Goal: Navigation & Orientation: Find specific page/section

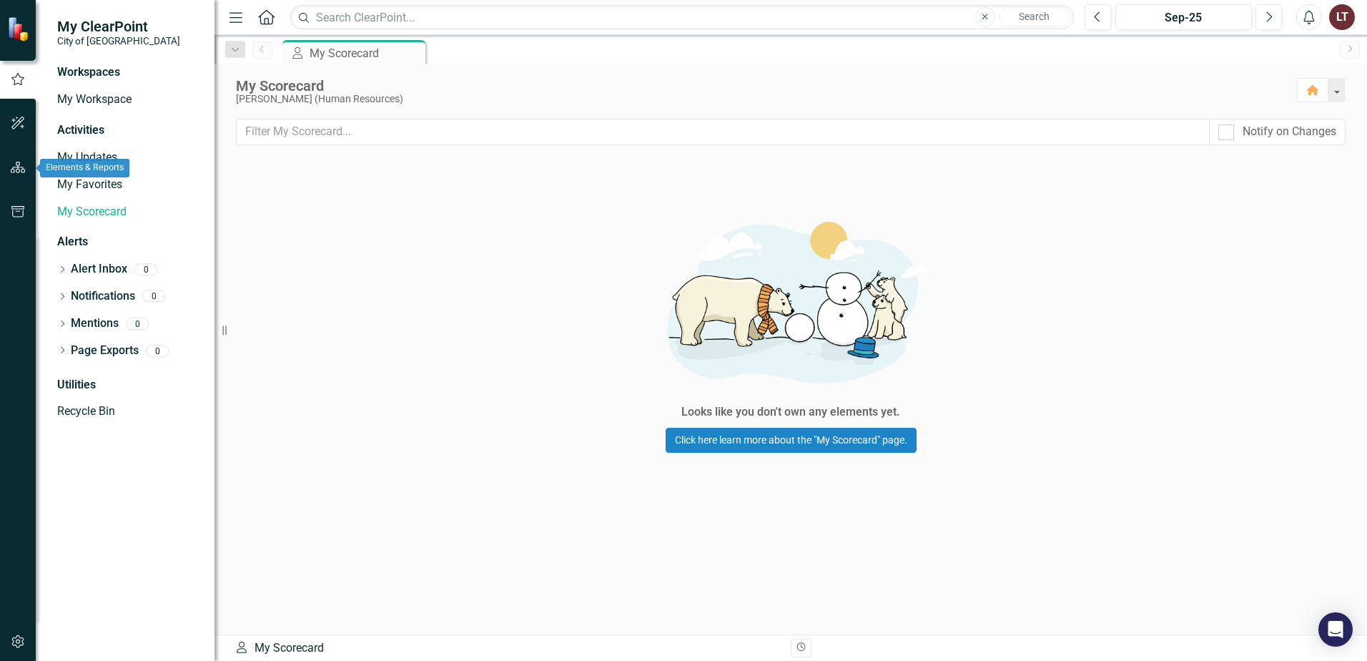
click at [9, 164] on button "button" at bounding box center [18, 168] width 32 height 30
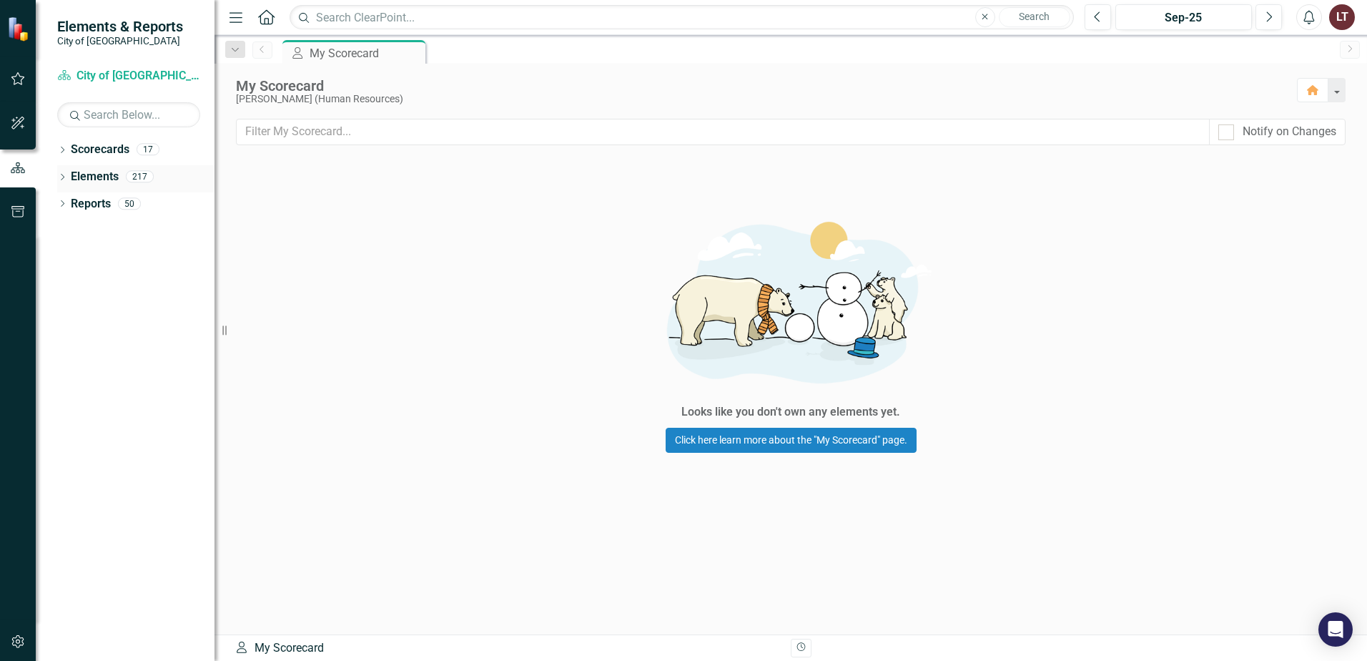
click at [87, 180] on link "Elements" at bounding box center [95, 177] width 48 height 16
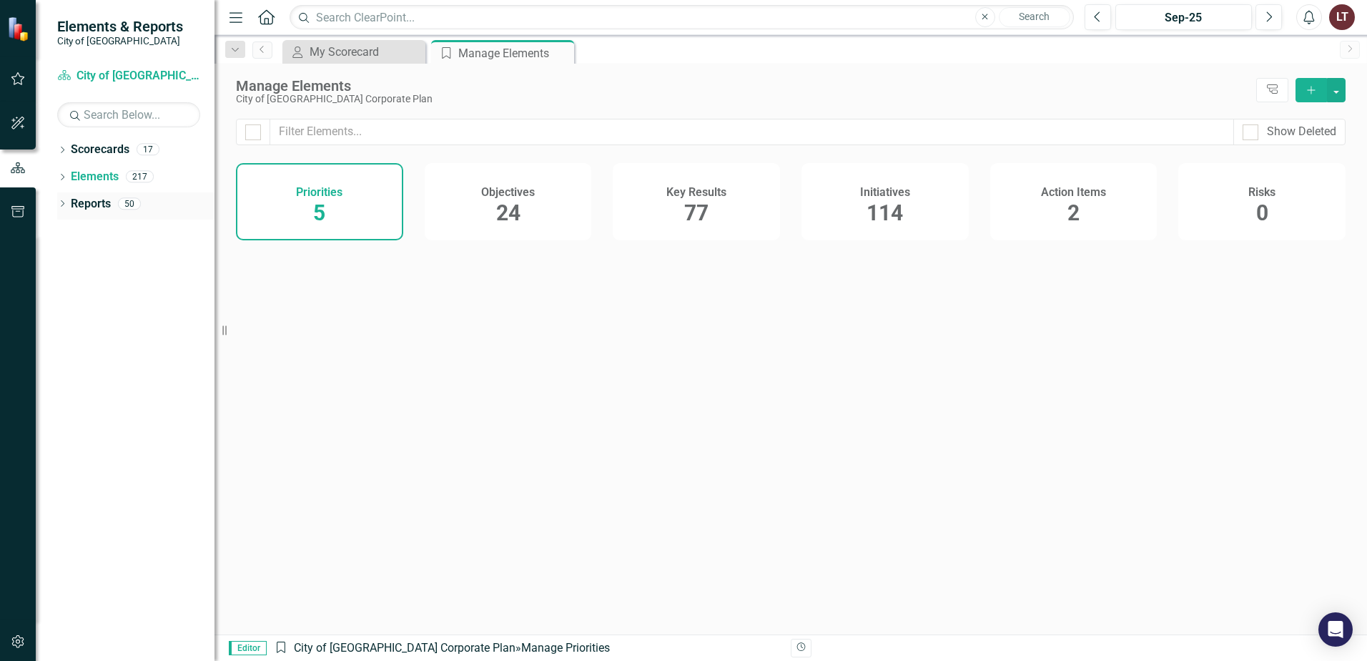
click at [99, 197] on link "Reports" at bounding box center [91, 204] width 40 height 16
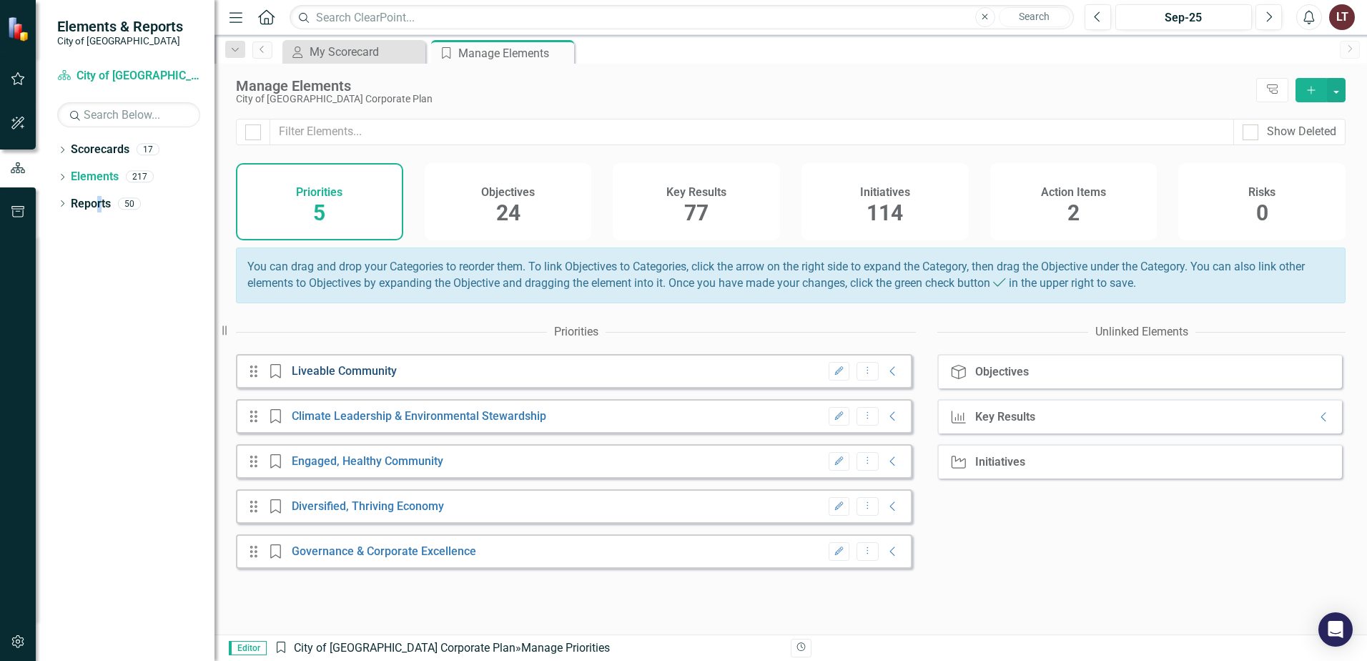
click at [332, 378] on link "Liveable Community" at bounding box center [344, 371] width 105 height 14
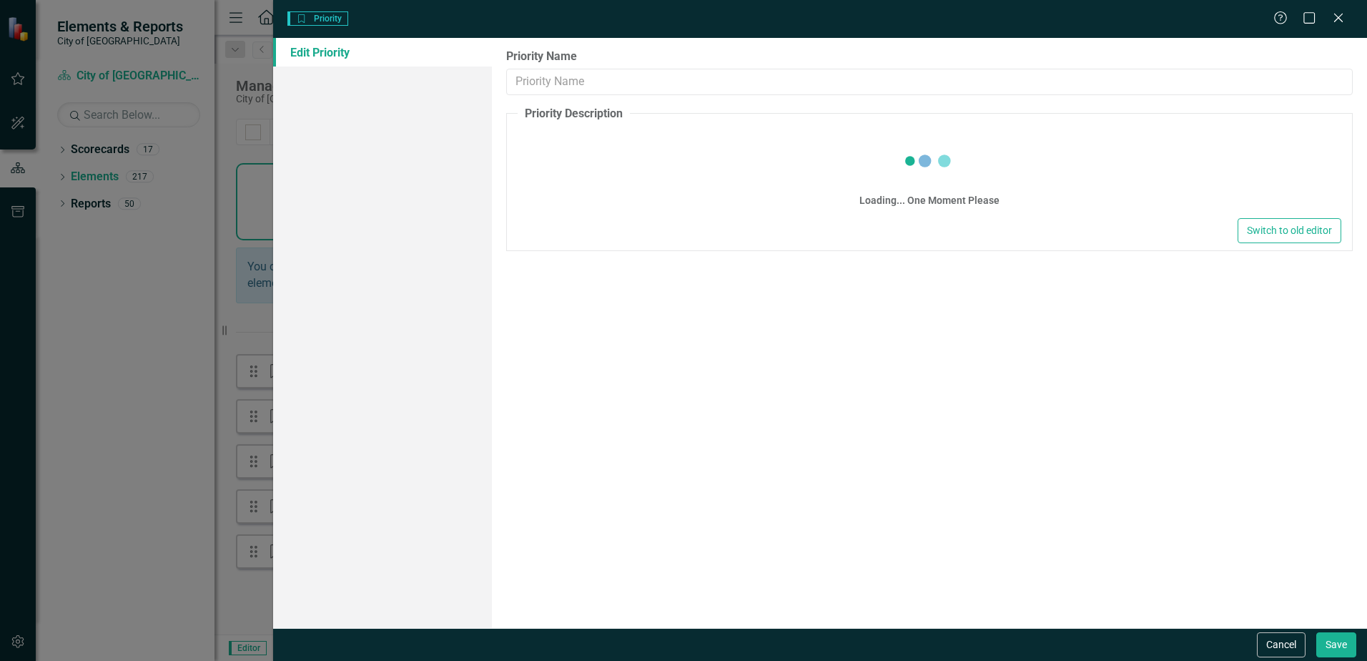
type input "Liveable Community"
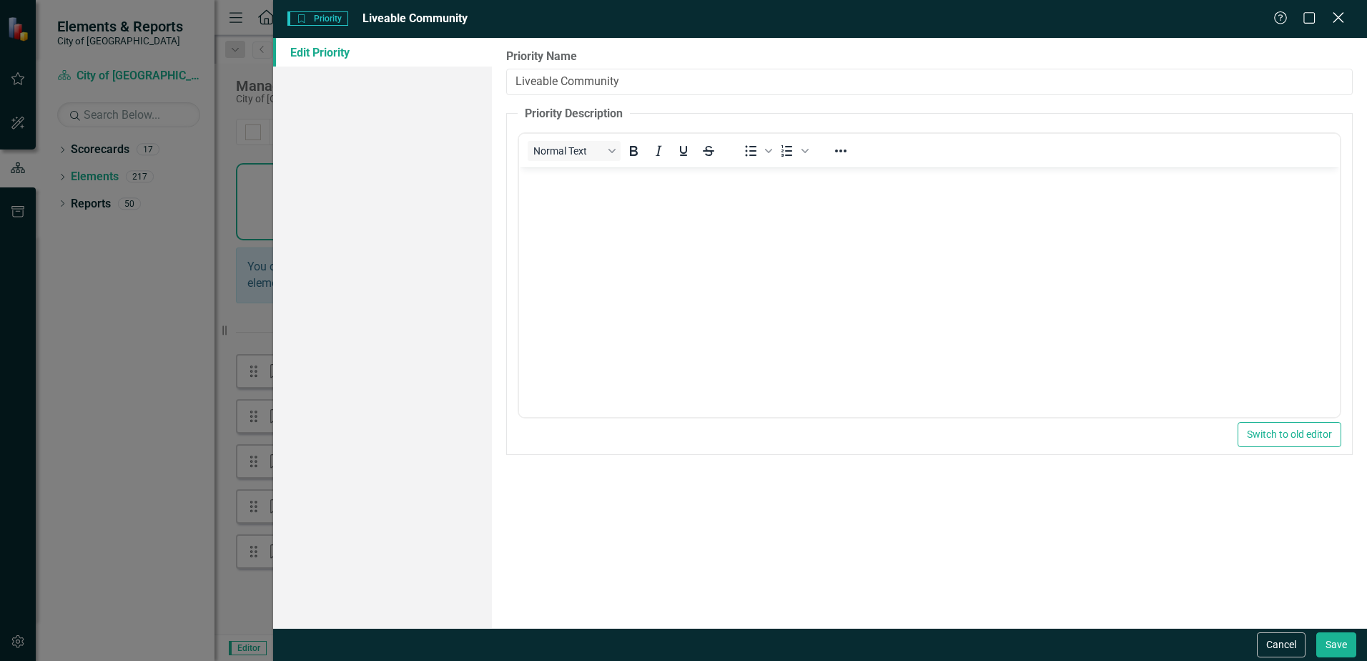
click at [1344, 16] on div "Help Maximize Close" at bounding box center [1313, 19] width 79 height 16
click at [1342, 16] on icon "Close" at bounding box center [1338, 18] width 18 height 14
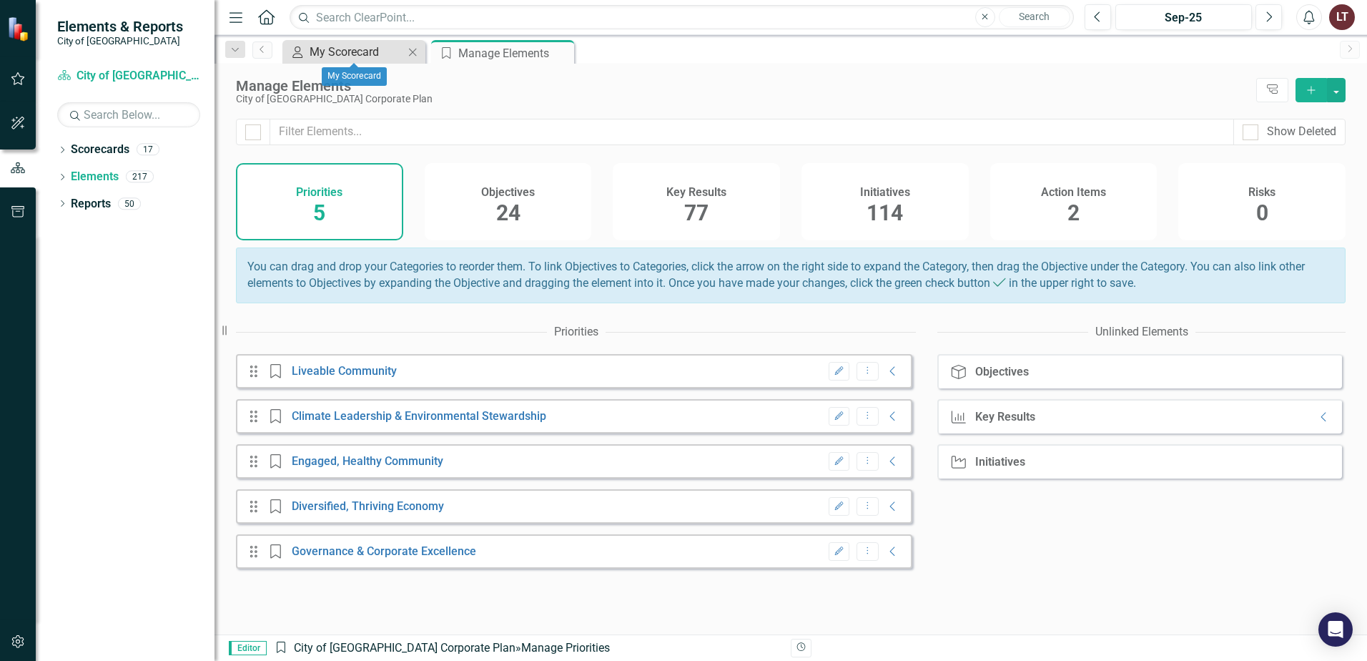
click at [334, 54] on div "My Scorecard" at bounding box center [357, 52] width 94 height 18
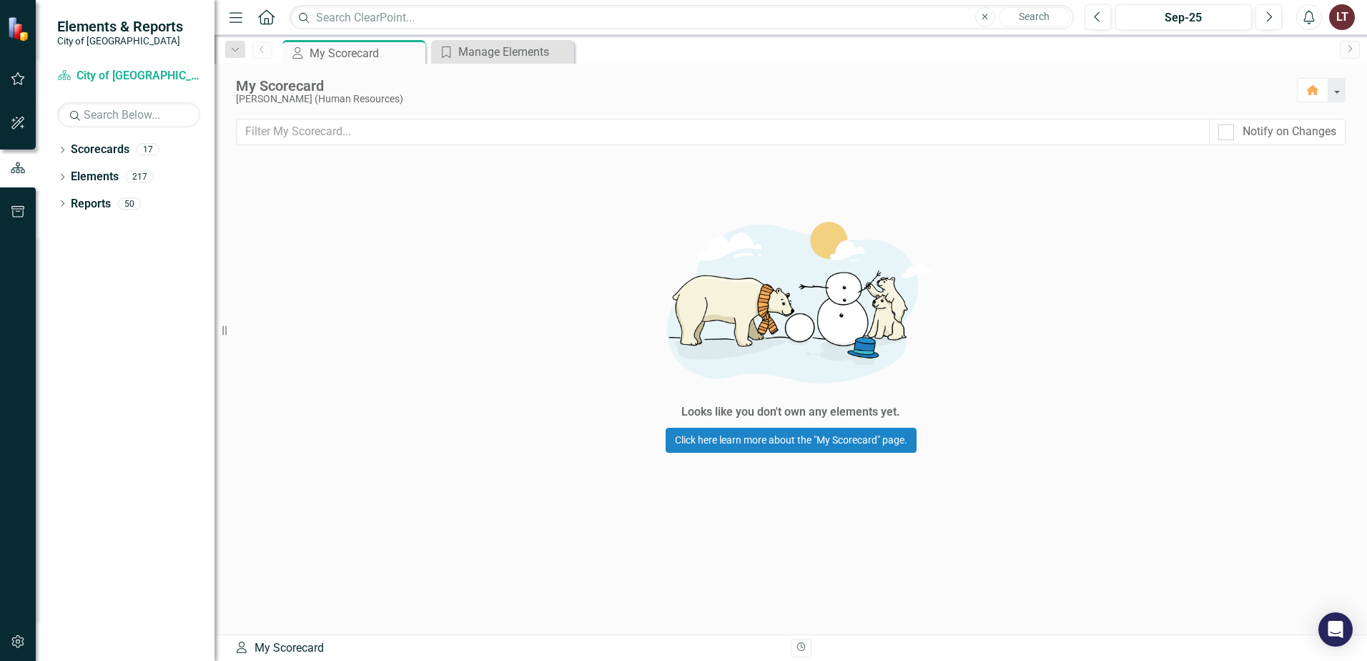
click at [56, 184] on div "Dropdown Scorecards 17 Dropdown City of [GEOGRAPHIC_DATA] Corporate Plan Buildi…" at bounding box center [125, 399] width 179 height 523
click at [62, 177] on icon "Dropdown" at bounding box center [62, 178] width 10 height 8
click at [113, 192] on div "Objective Objectives" at bounding box center [114, 204] width 73 height 24
click at [134, 207] on link "Objective Objectives" at bounding box center [114, 204] width 73 height 16
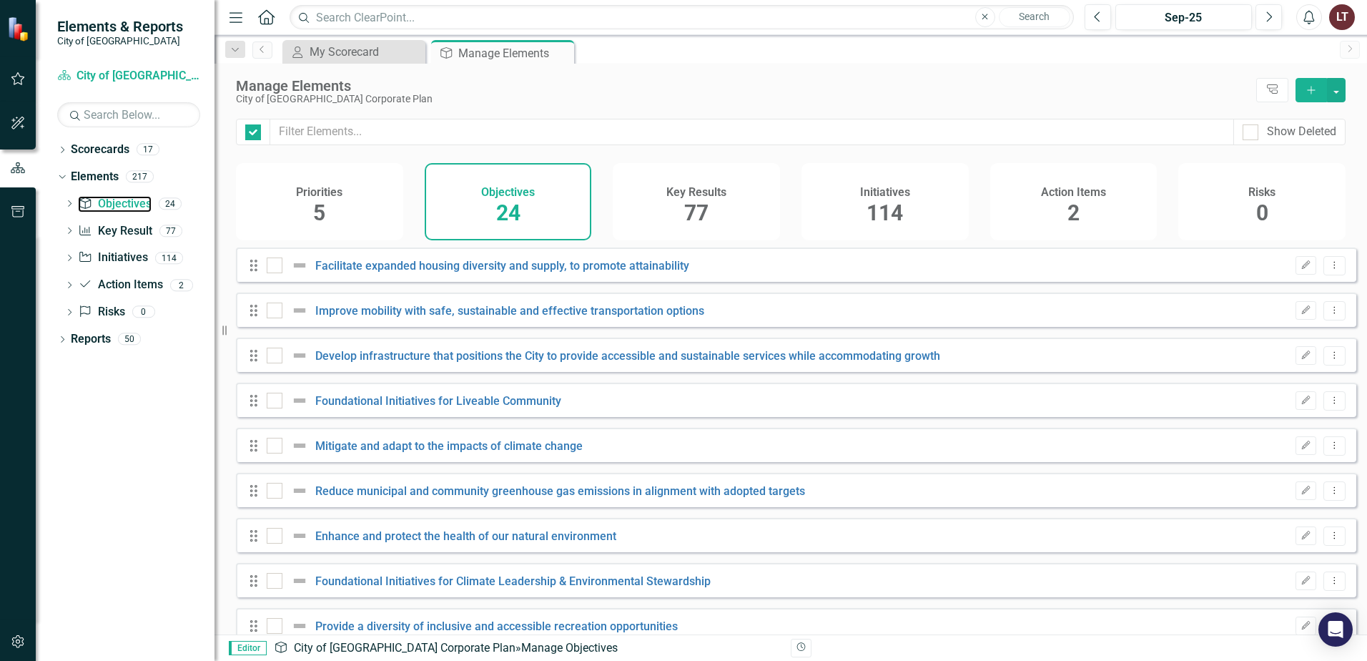
checkbox input "false"
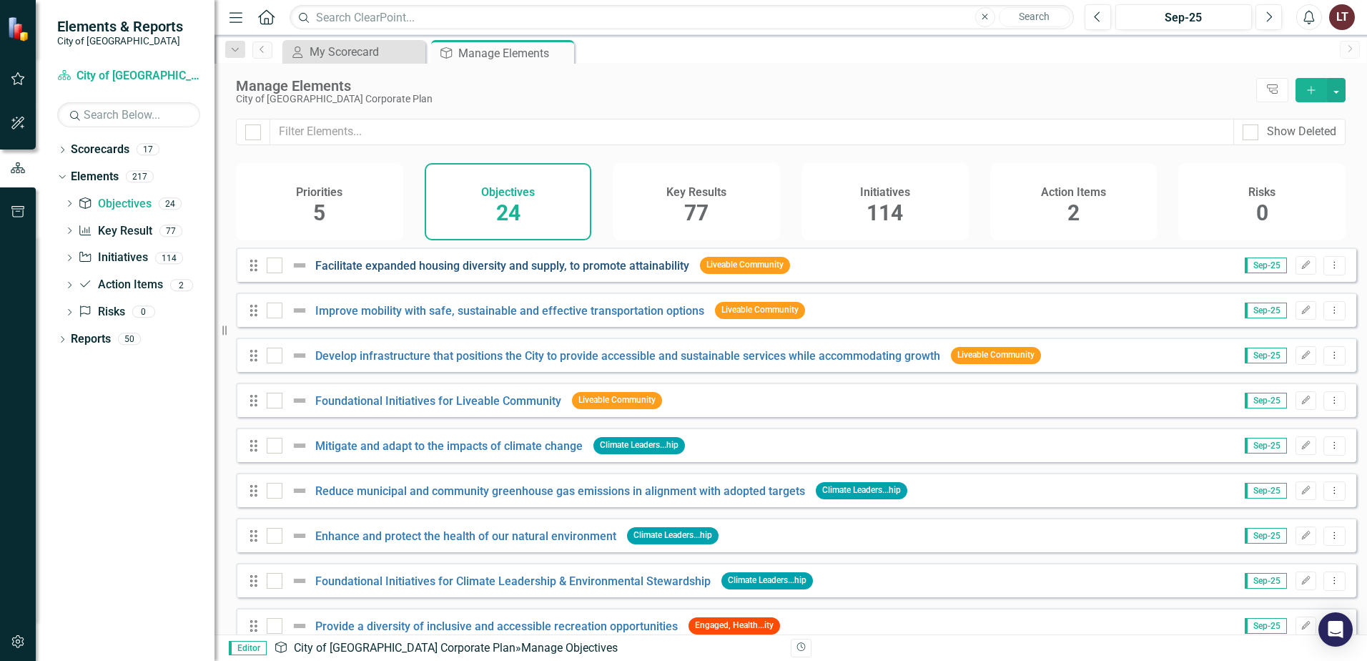
click at [519, 272] on link "Facilitate expanded housing diversity and supply, to promote attainability" at bounding box center [502, 266] width 374 height 14
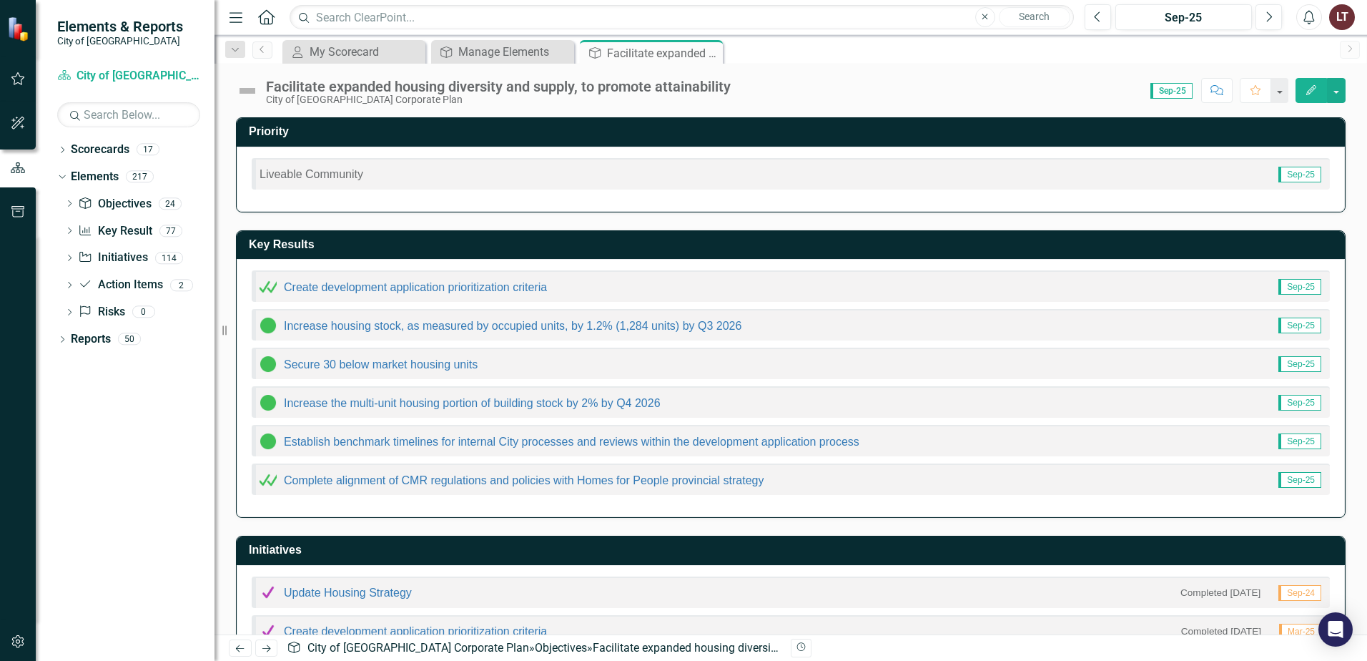
click at [262, 649] on icon "Next" at bounding box center [266, 648] width 12 height 9
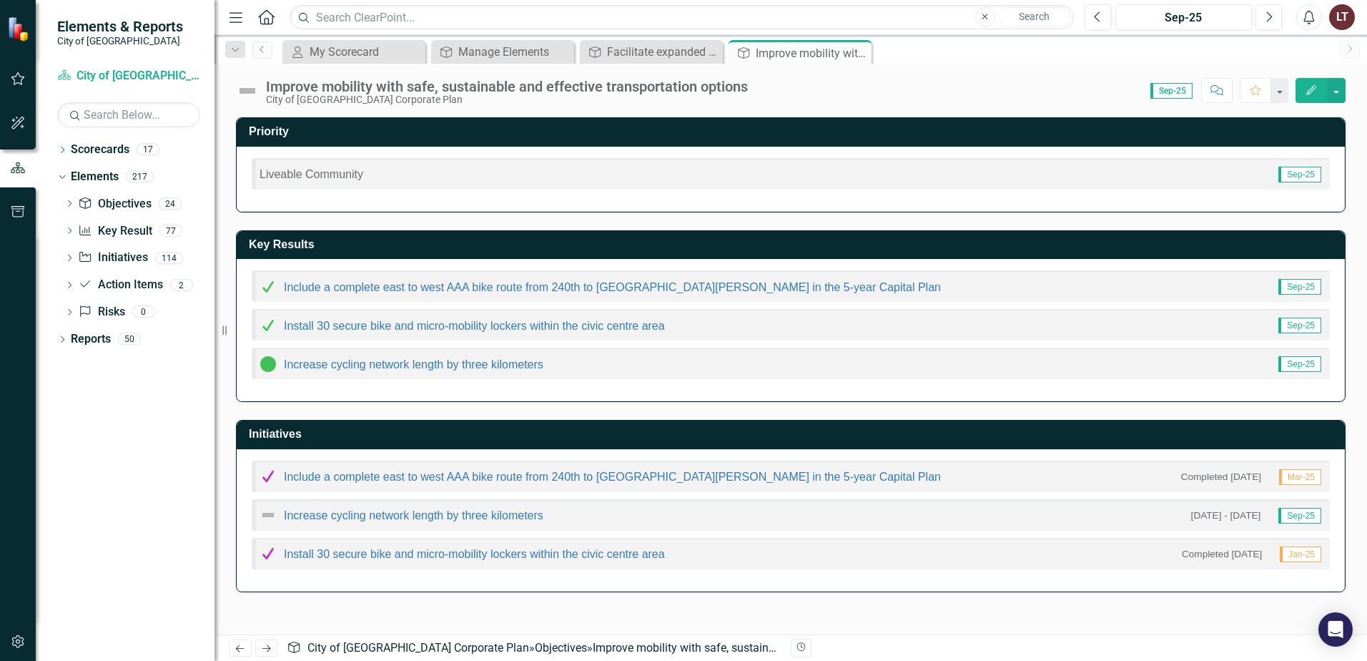
click at [245, 652] on icon "Previous" at bounding box center [240, 648] width 12 height 9
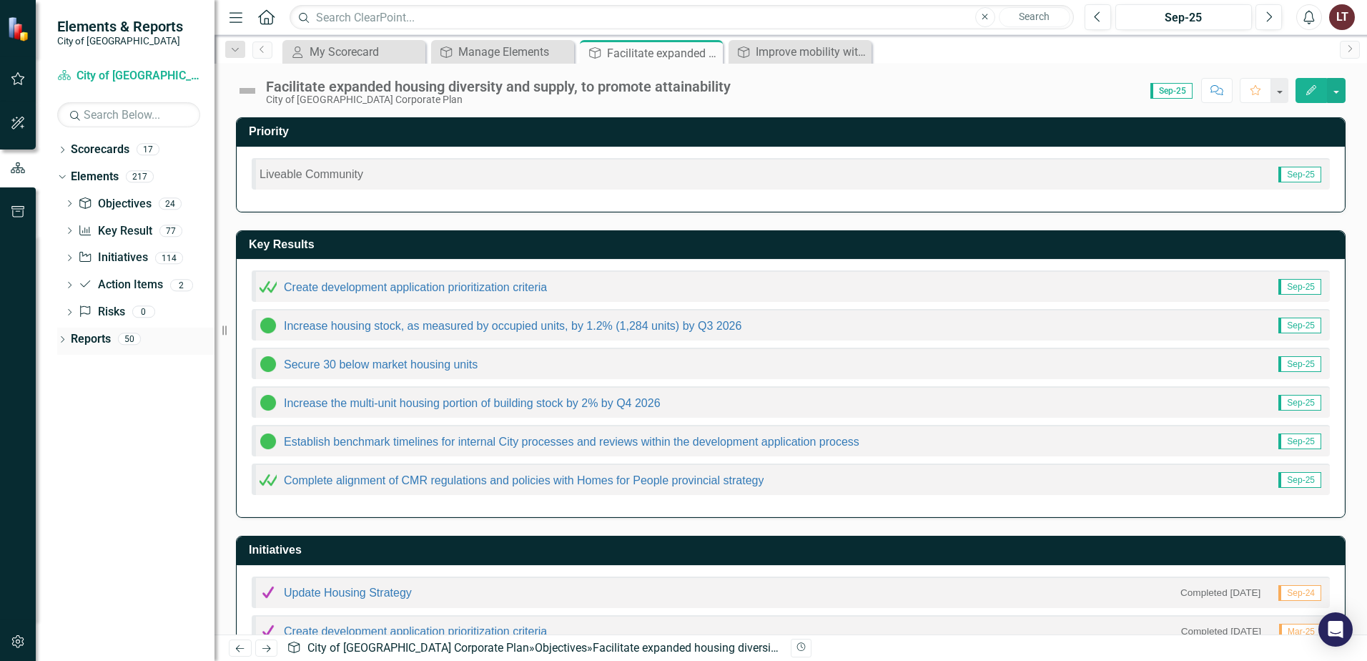
click at [62, 343] on icon "Dropdown" at bounding box center [62, 341] width 10 height 8
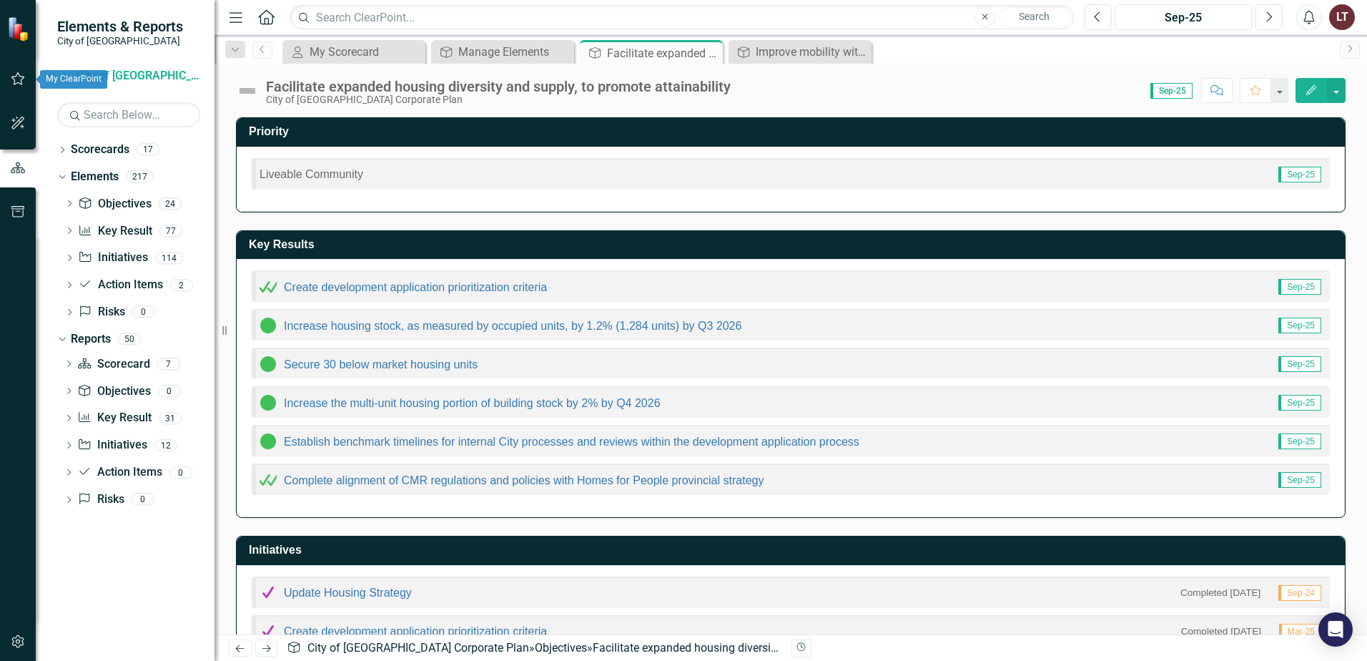
click at [21, 86] on button "button" at bounding box center [18, 79] width 32 height 30
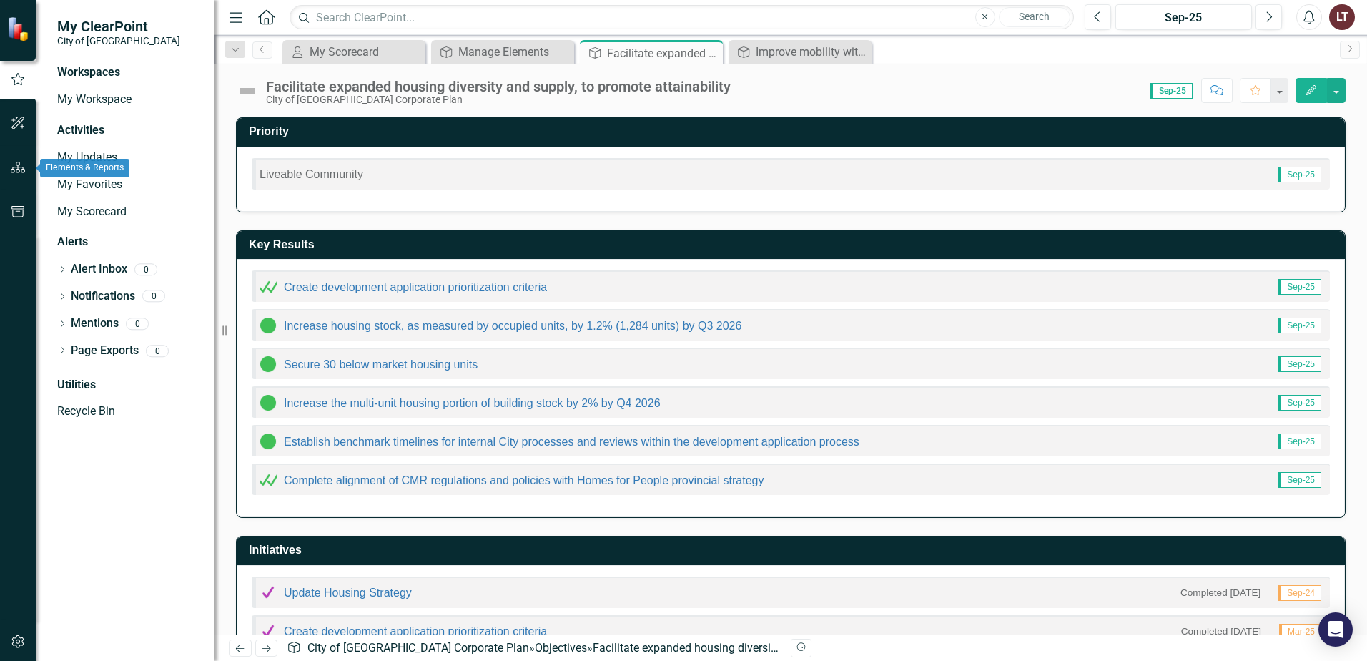
click at [19, 176] on button "button" at bounding box center [18, 168] width 32 height 30
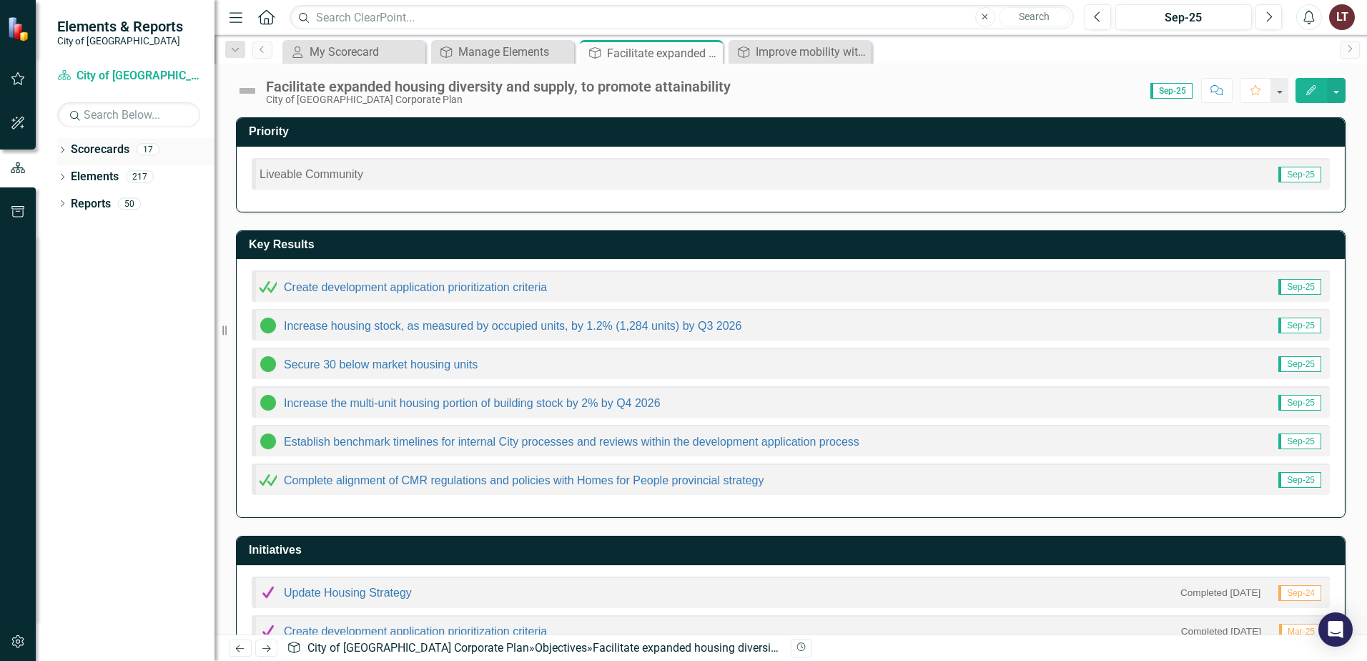
click at [62, 152] on icon "Dropdown" at bounding box center [62, 151] width 10 height 8
click at [70, 177] on icon "Dropdown" at bounding box center [69, 176] width 11 height 9
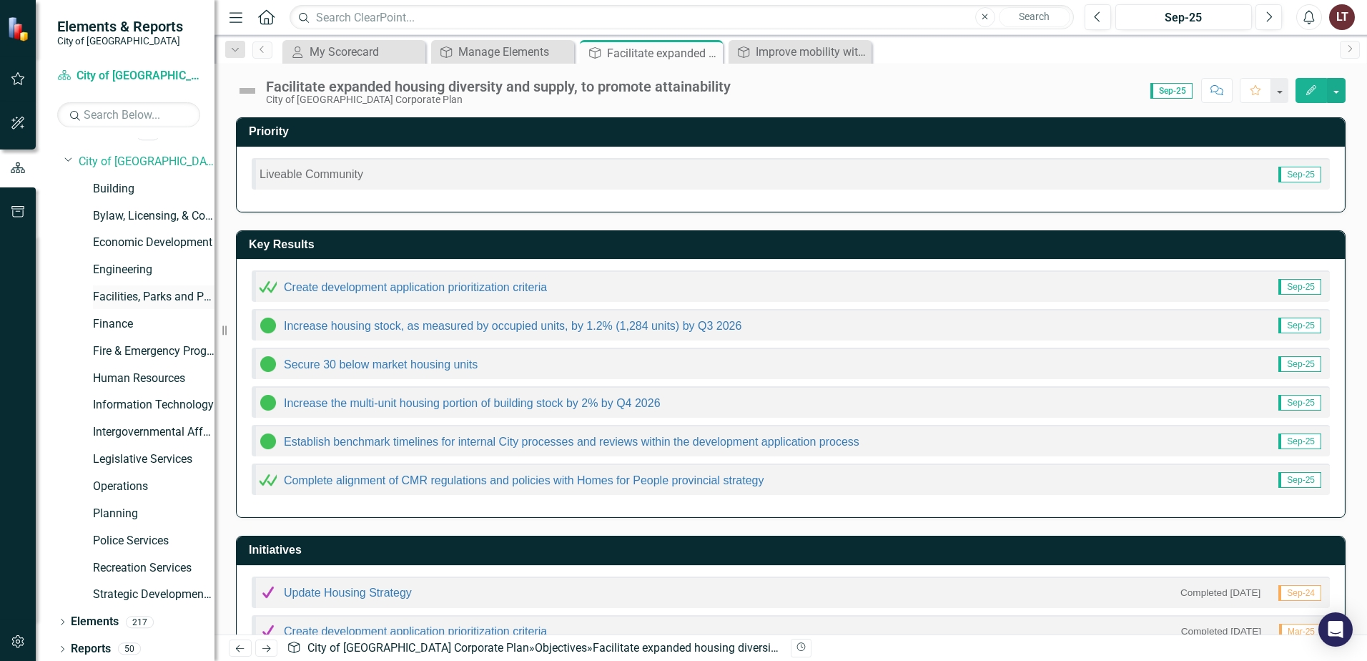
scroll to position [19, 0]
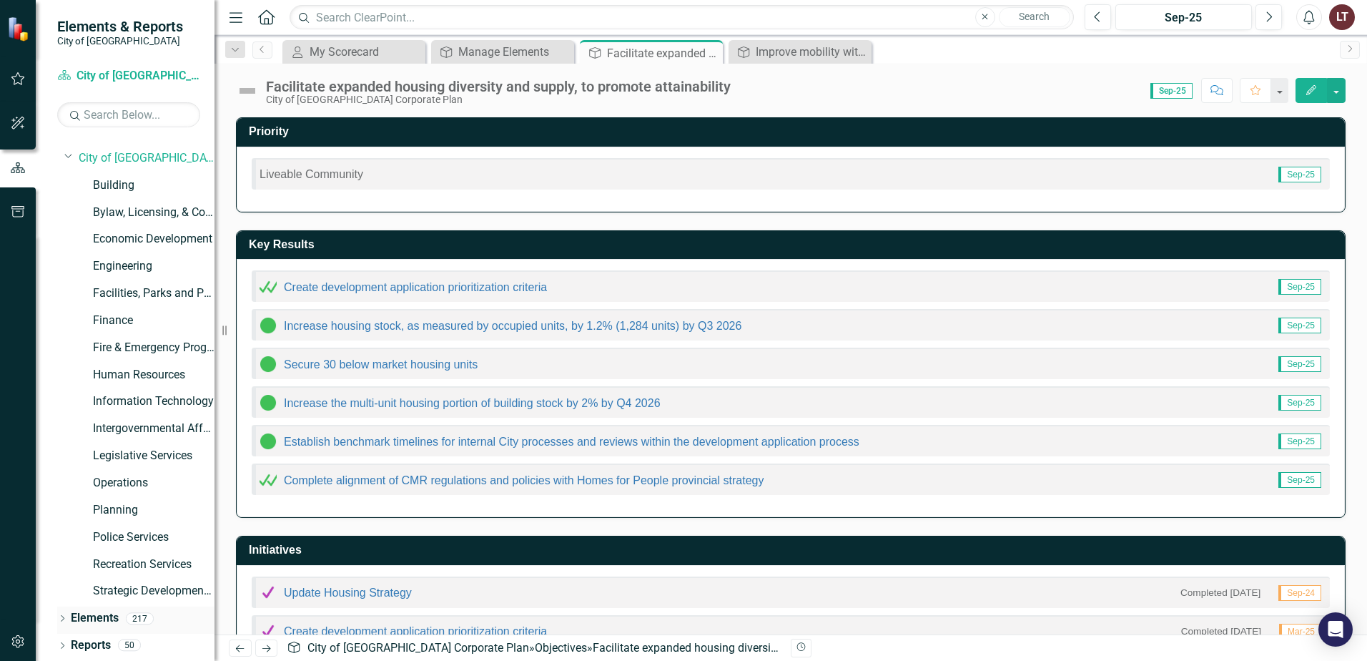
click at [64, 621] on icon "Dropdown" at bounding box center [62, 620] width 10 height 8
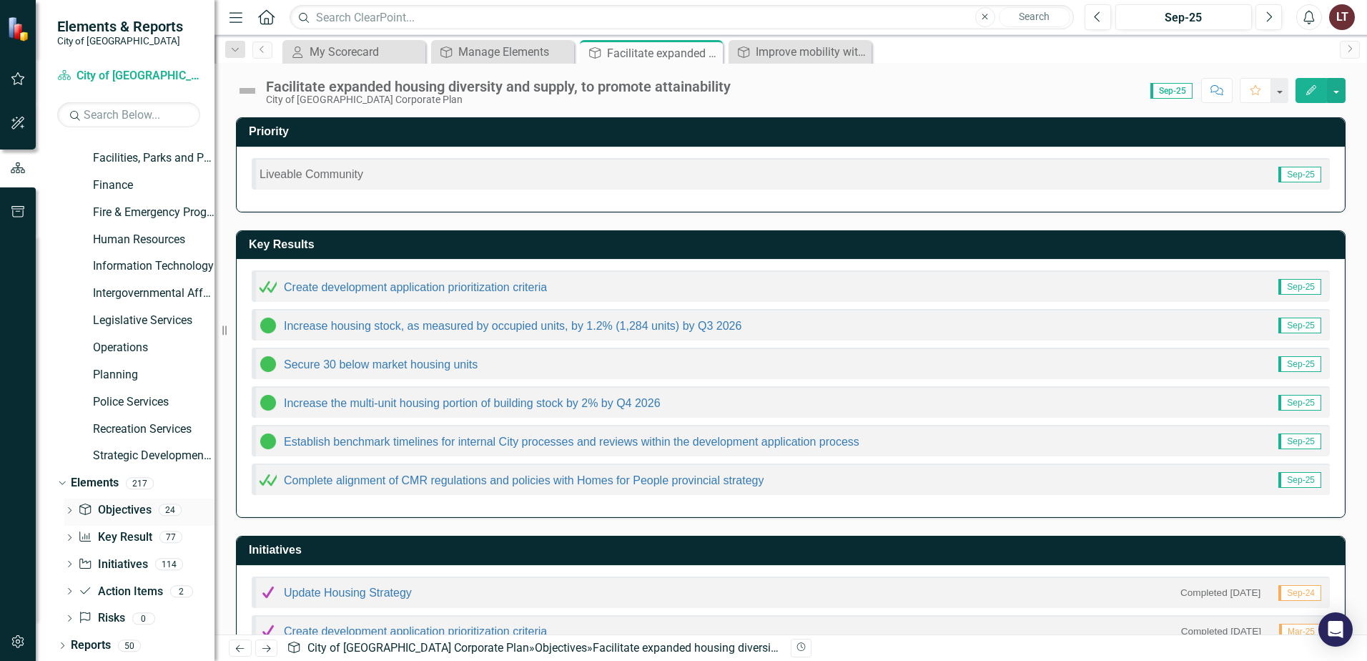
click at [69, 511] on icon "Dropdown" at bounding box center [69, 512] width 10 height 8
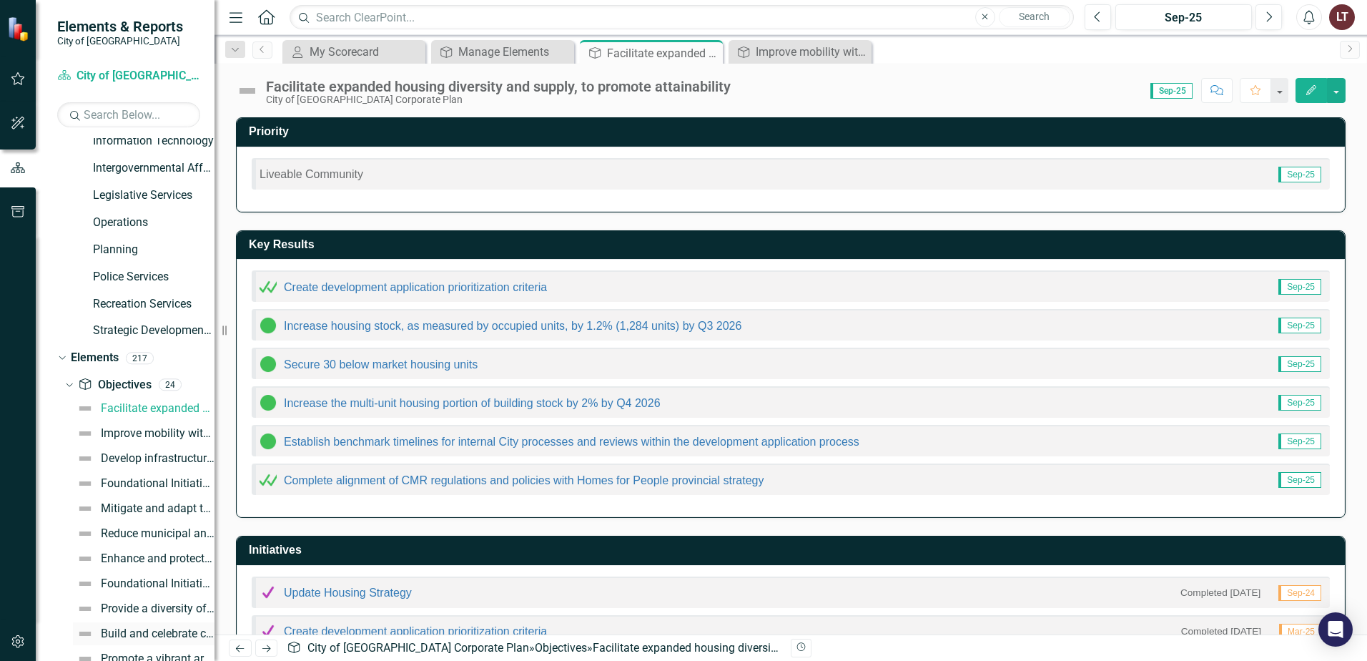
scroll to position [511, 0]
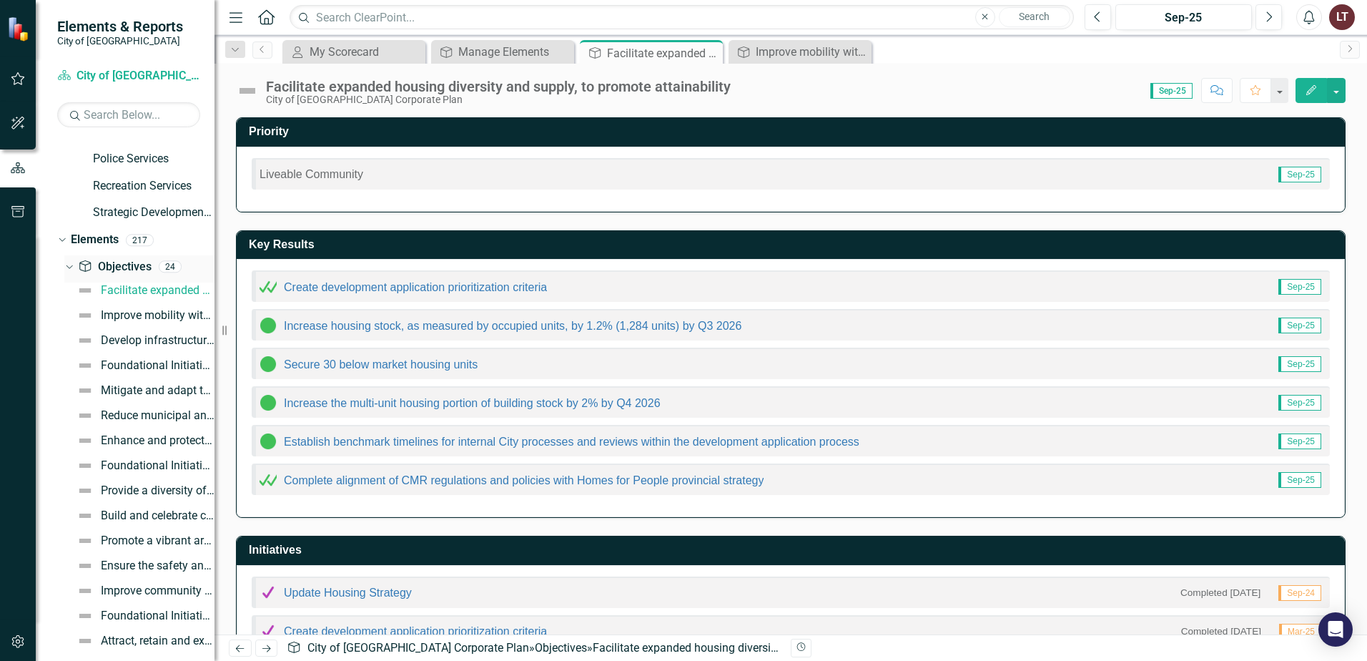
click at [69, 267] on icon "Dropdown" at bounding box center [68, 266] width 8 height 10
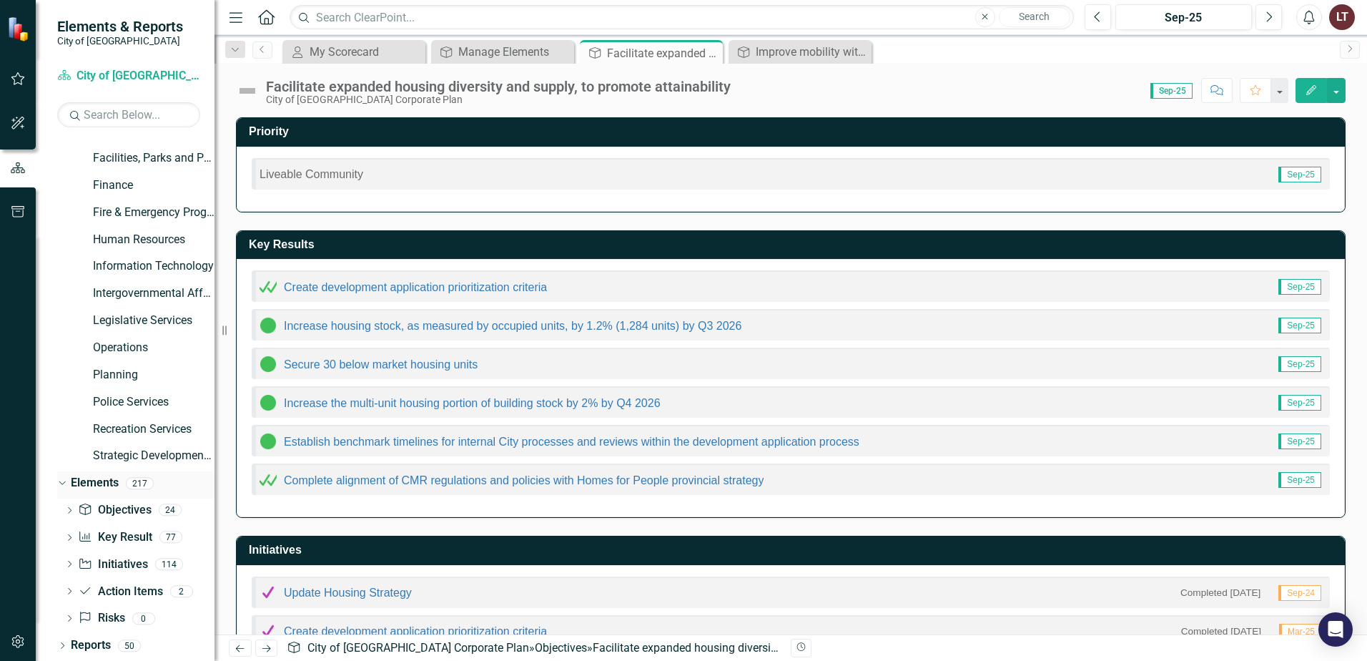
click at [84, 478] on link "Elements" at bounding box center [95, 483] width 48 height 16
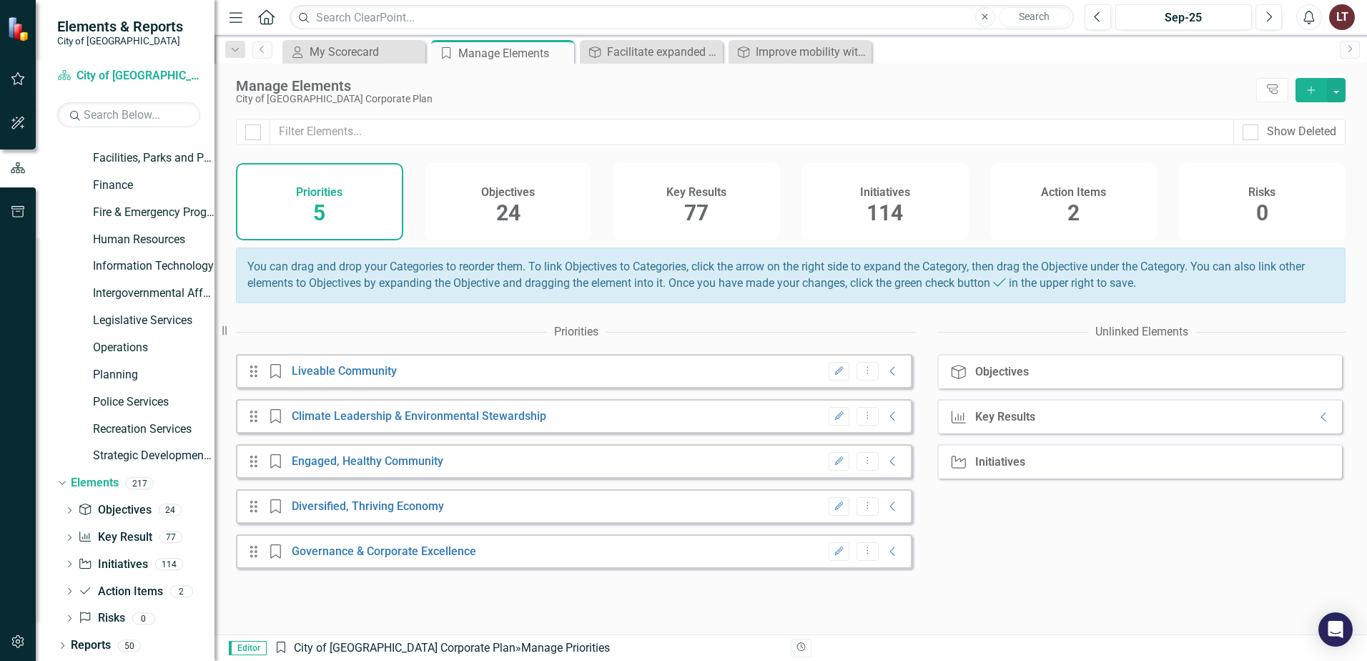
click at [358, 188] on div "Priorities 5" at bounding box center [319, 201] width 167 height 77
click at [1151, 16] on div "Sep-25" at bounding box center [1184, 17] width 127 height 17
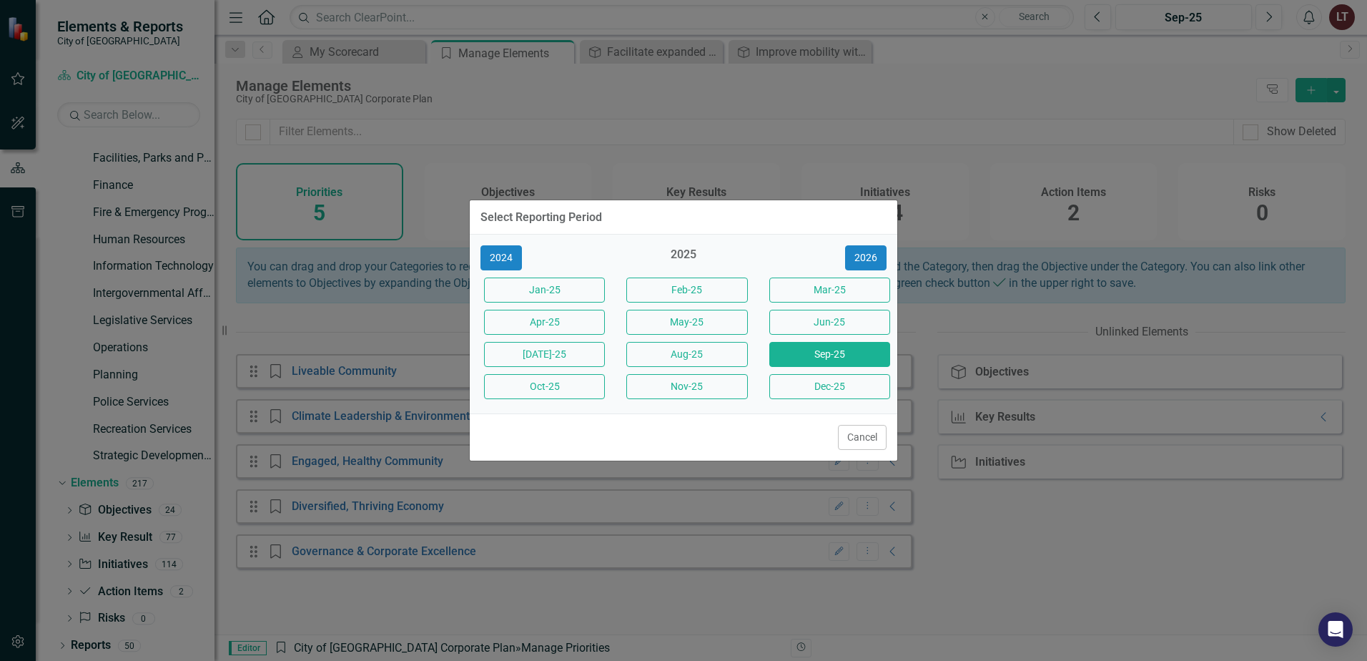
click at [837, 446] on div "Cancel" at bounding box center [684, 436] width 428 height 47
click at [850, 445] on button "Cancel" at bounding box center [862, 437] width 49 height 25
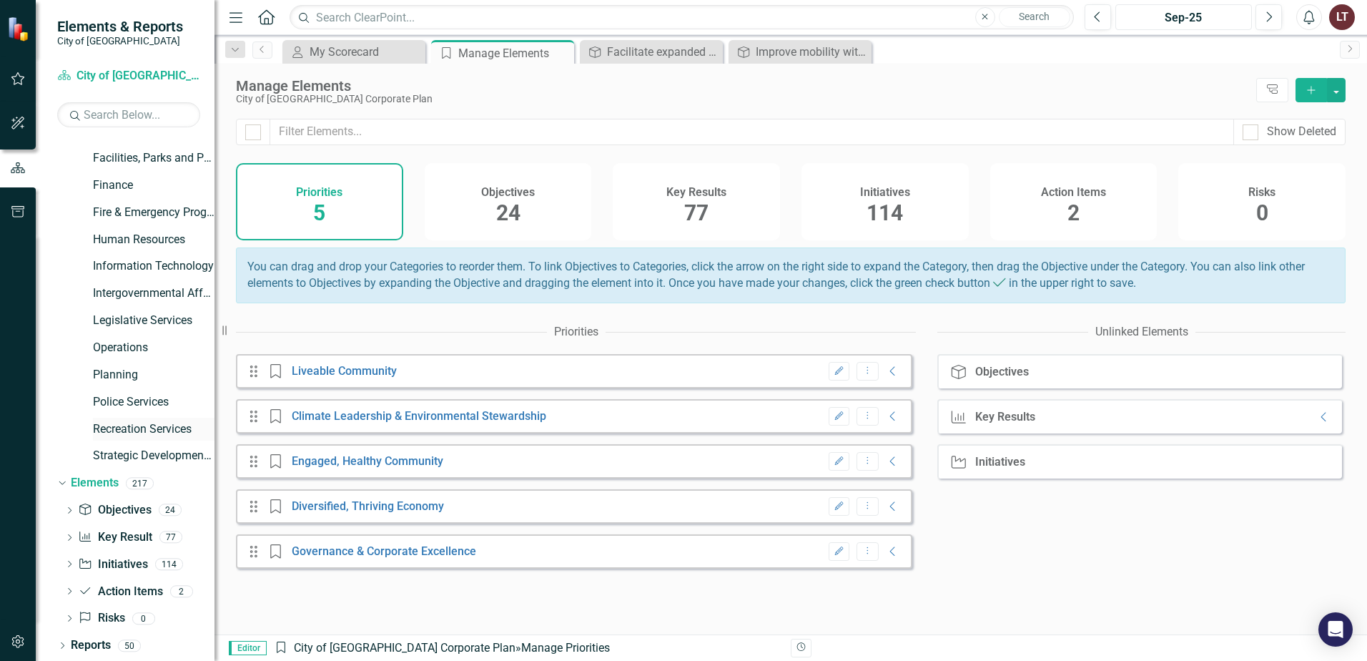
scroll to position [82, 0]
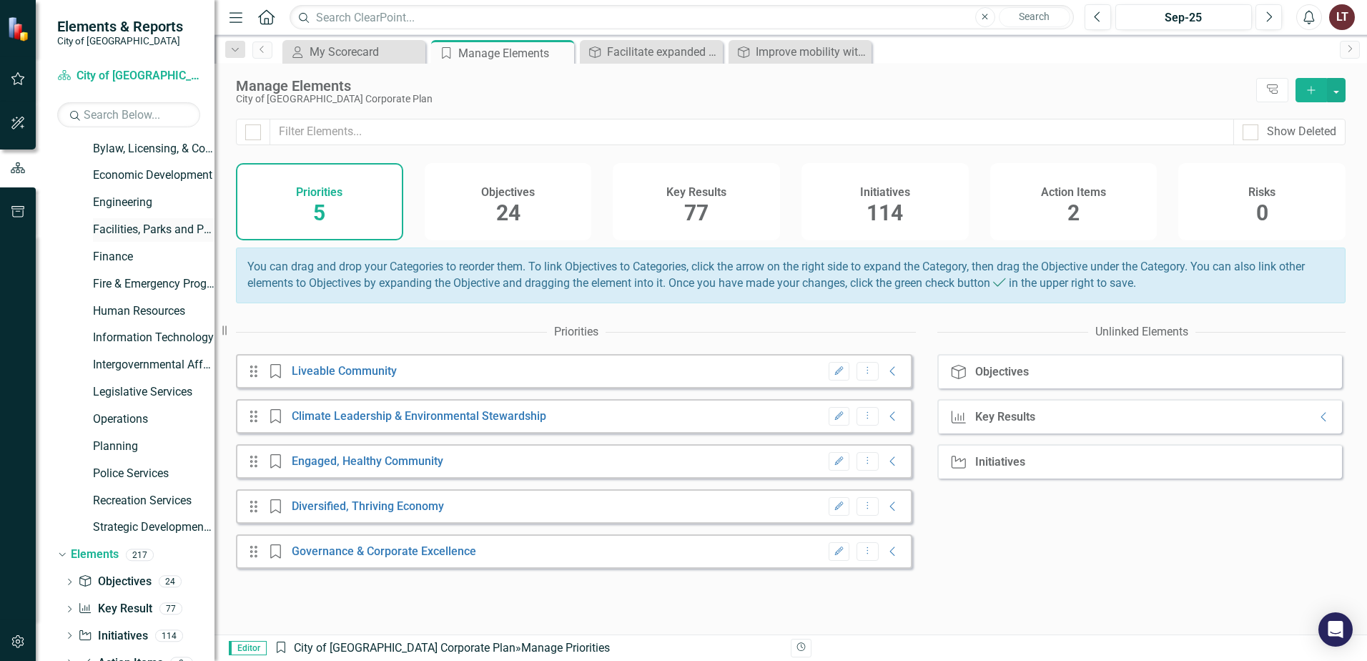
click at [122, 223] on link "Facilities, Parks and Properties" at bounding box center [154, 230] width 122 height 16
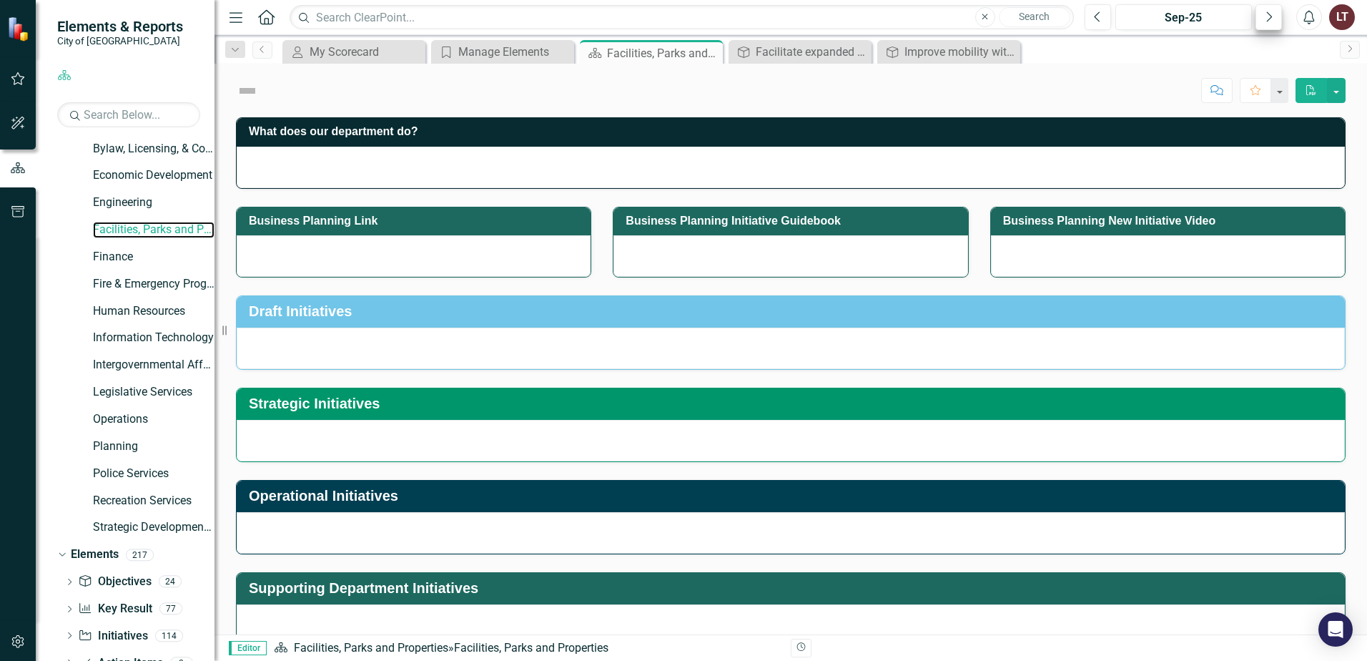
scroll to position [19, 0]
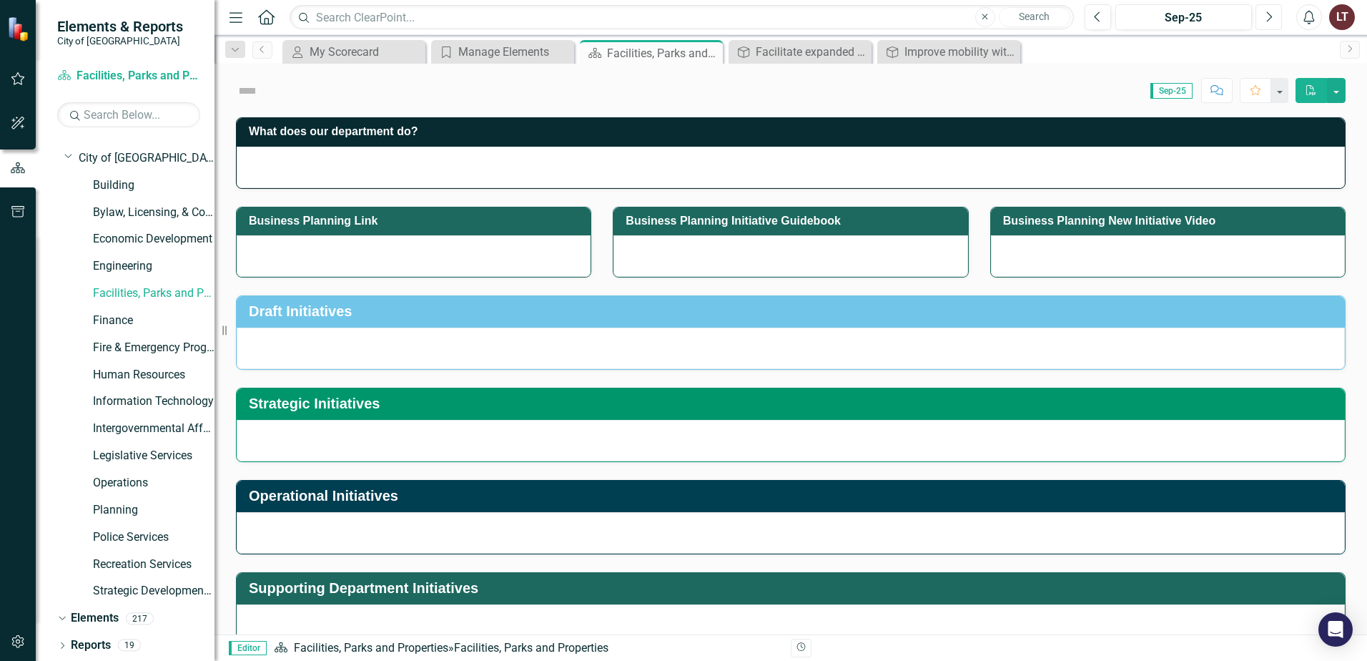
click at [1271, 14] on icon "Next" at bounding box center [1269, 17] width 8 height 13
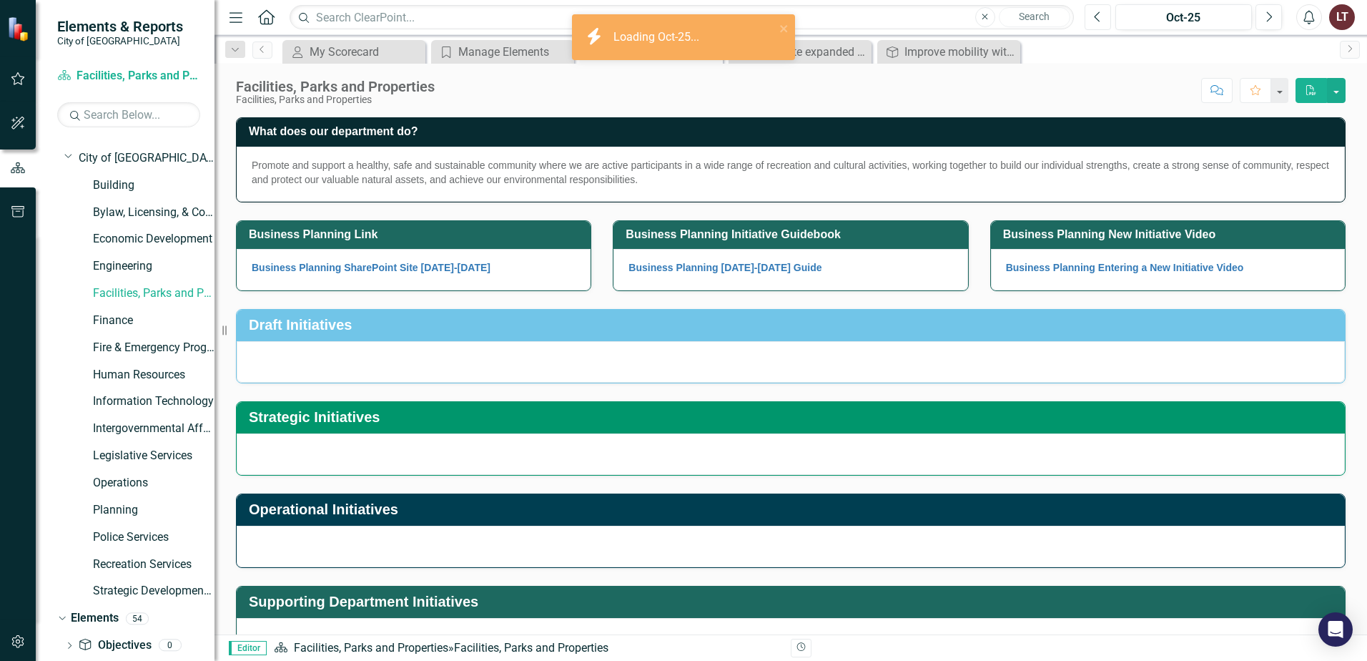
click at [1102, 16] on button "Previous" at bounding box center [1098, 17] width 26 height 26
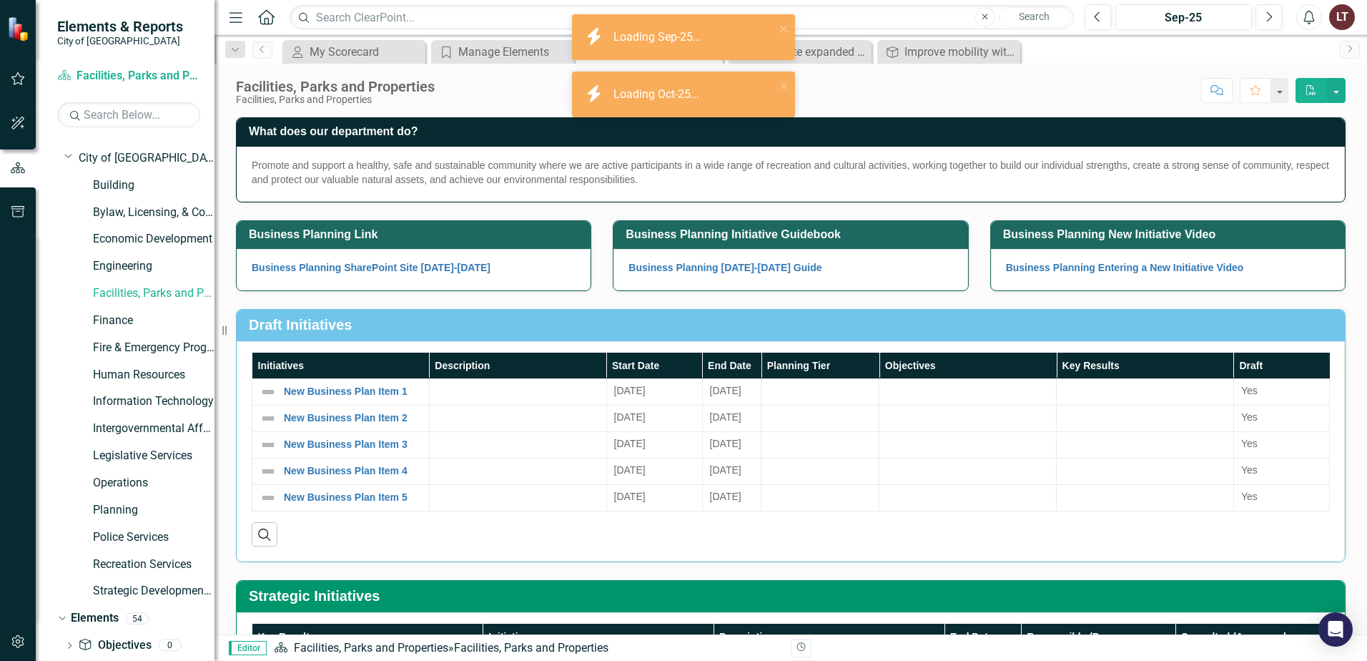
click at [18, 208] on icon "button" at bounding box center [18, 211] width 15 height 11
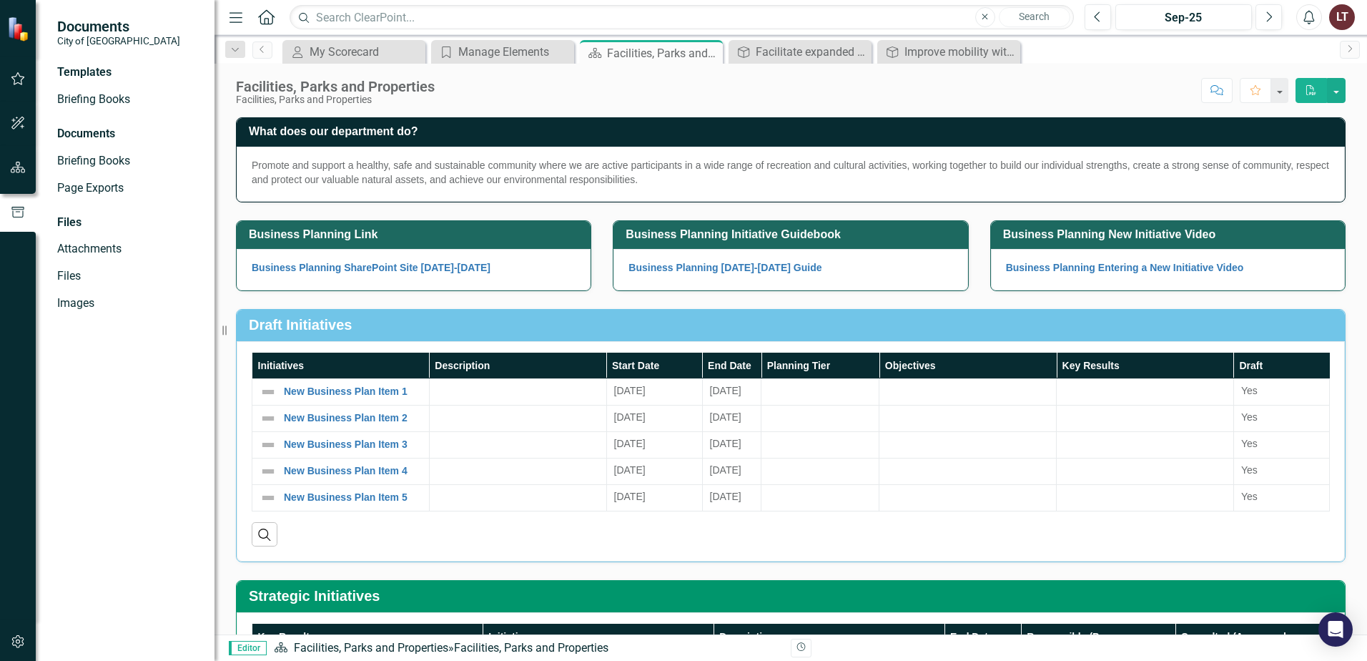
click at [6, 172] on button "button" at bounding box center [18, 168] width 32 height 30
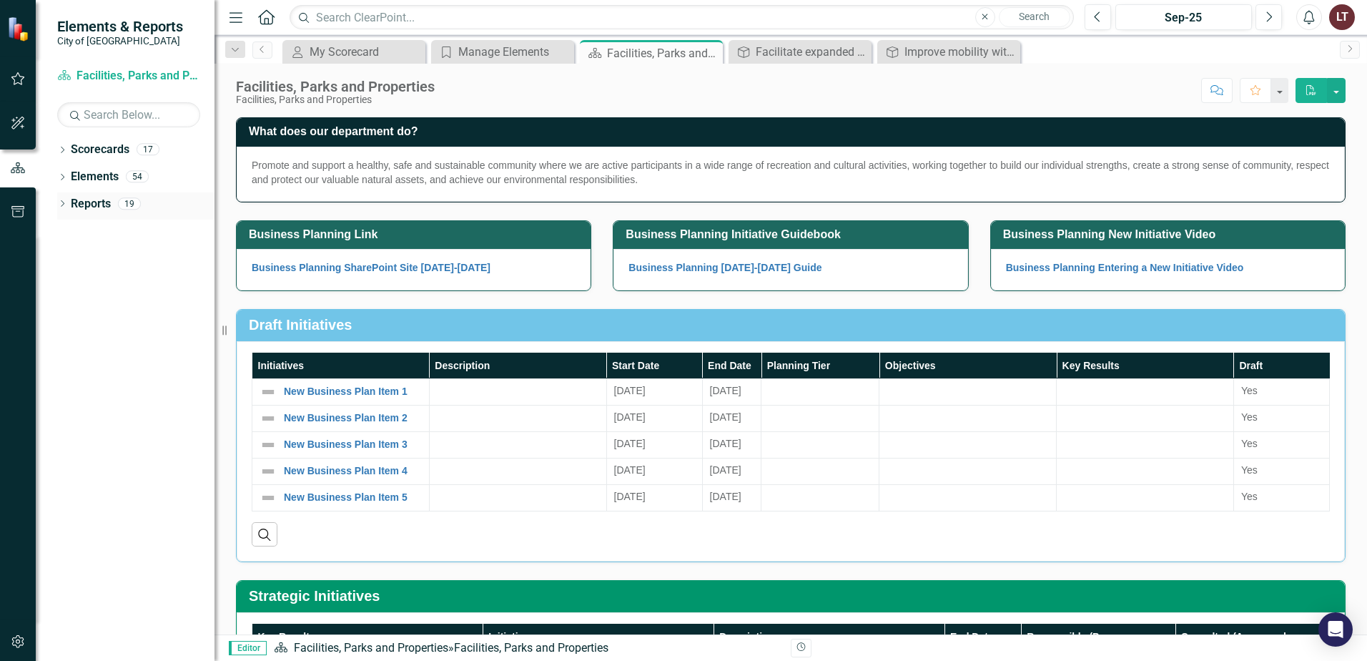
click at [63, 200] on div "Dropdown" at bounding box center [62, 206] width 10 height 12
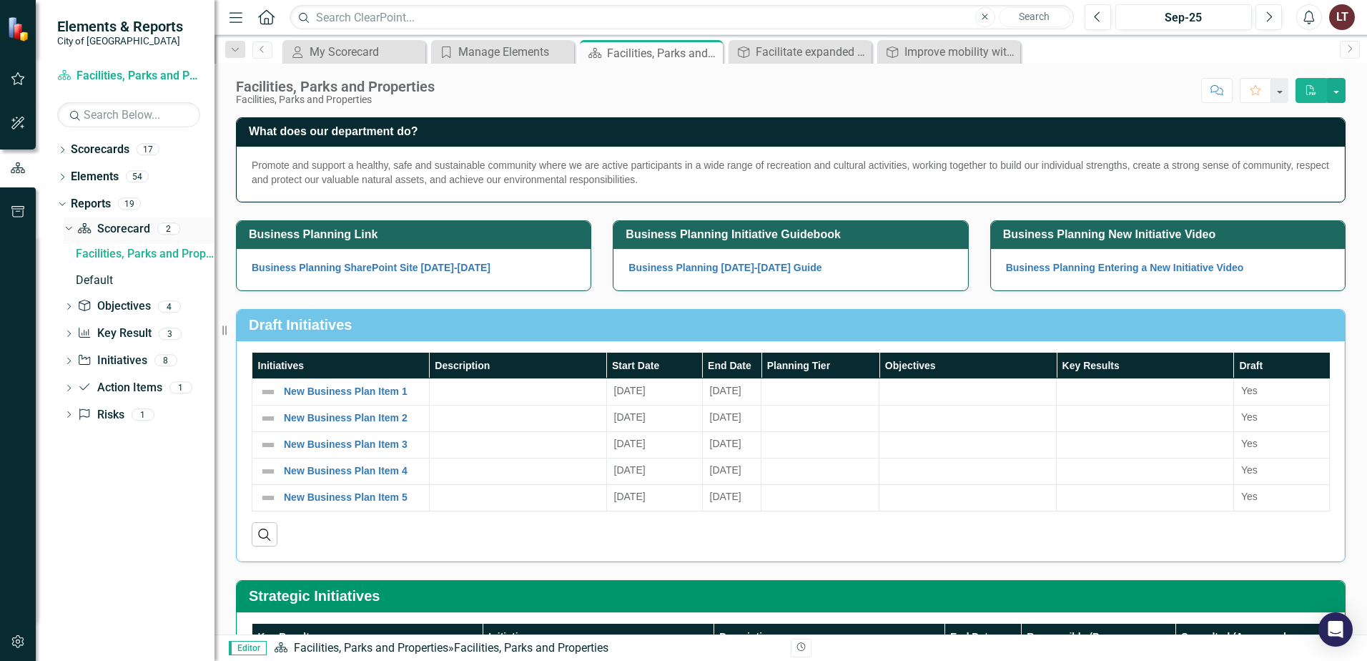
click at [114, 232] on link "Scorecard Scorecard" at bounding box center [113, 229] width 72 height 16
click at [68, 414] on icon "Dropdown" at bounding box center [69, 416] width 10 height 8
click at [104, 29] on span "Elements & Reports" at bounding box center [120, 26] width 126 height 17
click at [114, 74] on link "Scorecard Facilities, Parks and Properties" at bounding box center [128, 76] width 143 height 16
click at [137, 79] on link "Scorecard Facilities, Parks and Properties" at bounding box center [128, 76] width 143 height 16
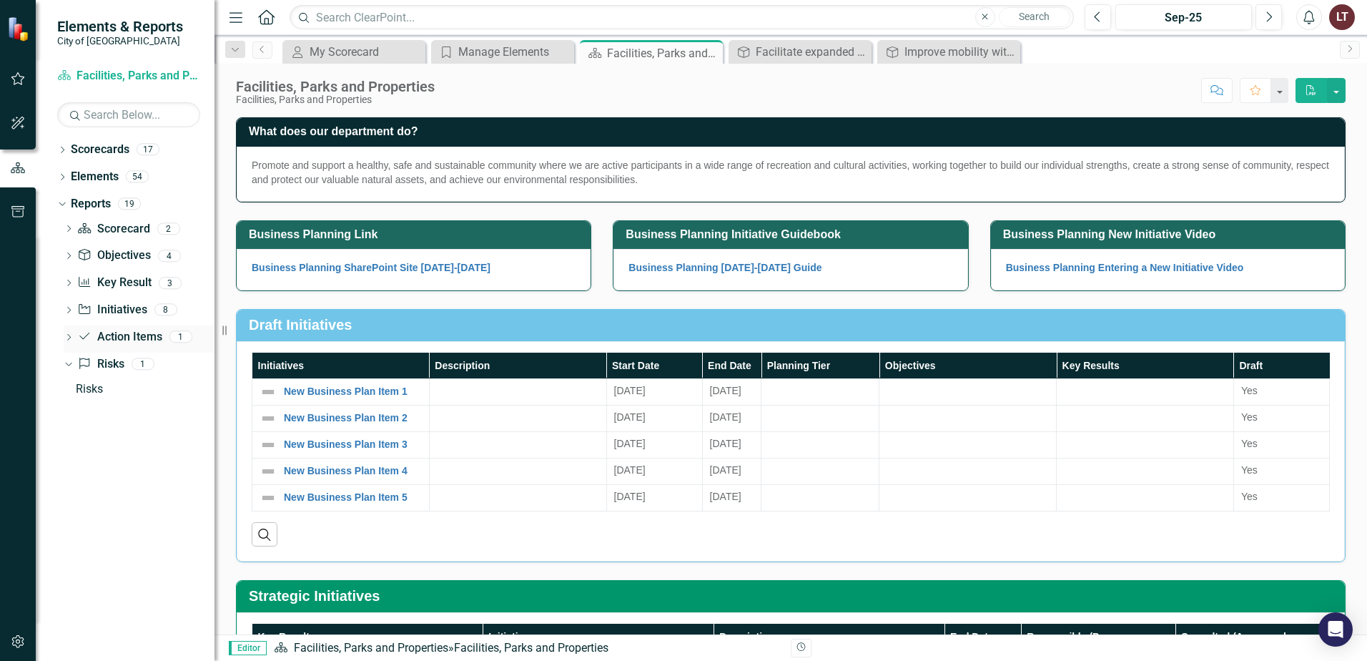
click at [71, 340] on icon "Dropdown" at bounding box center [69, 339] width 10 height 8
click at [66, 310] on icon "Dropdown" at bounding box center [69, 312] width 10 height 8
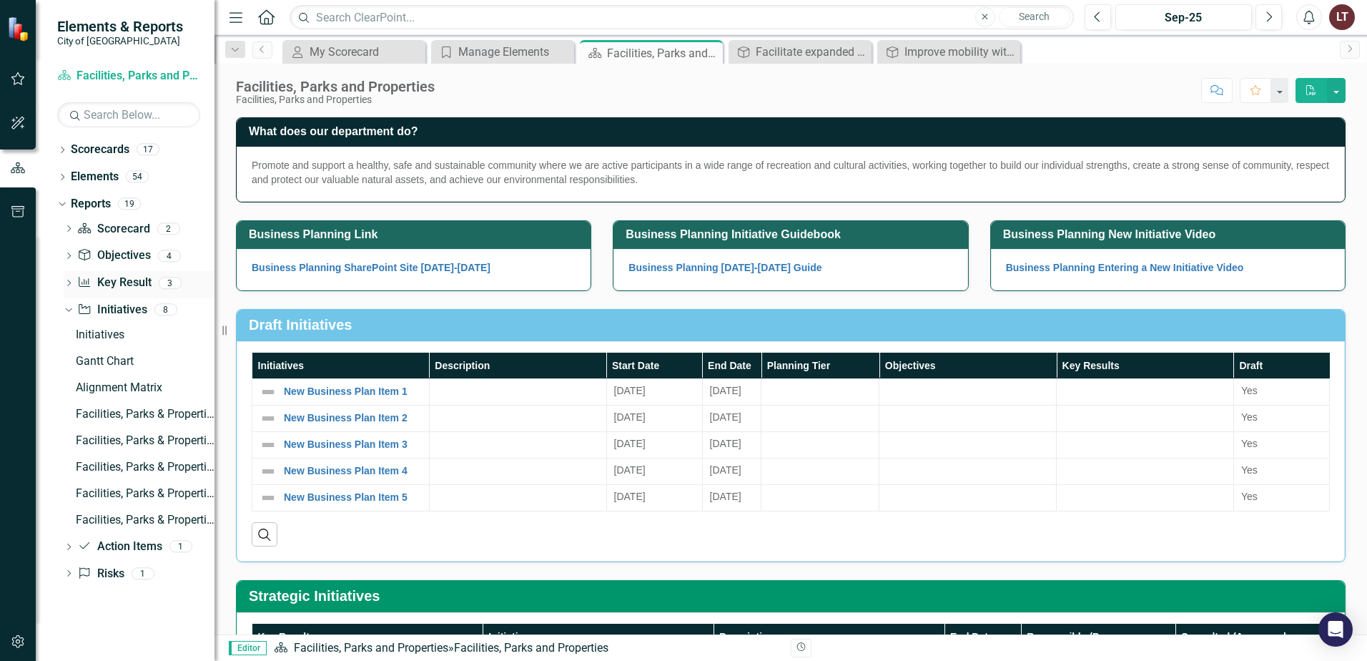
click at [71, 279] on div "Dropdown" at bounding box center [69, 285] width 10 height 12
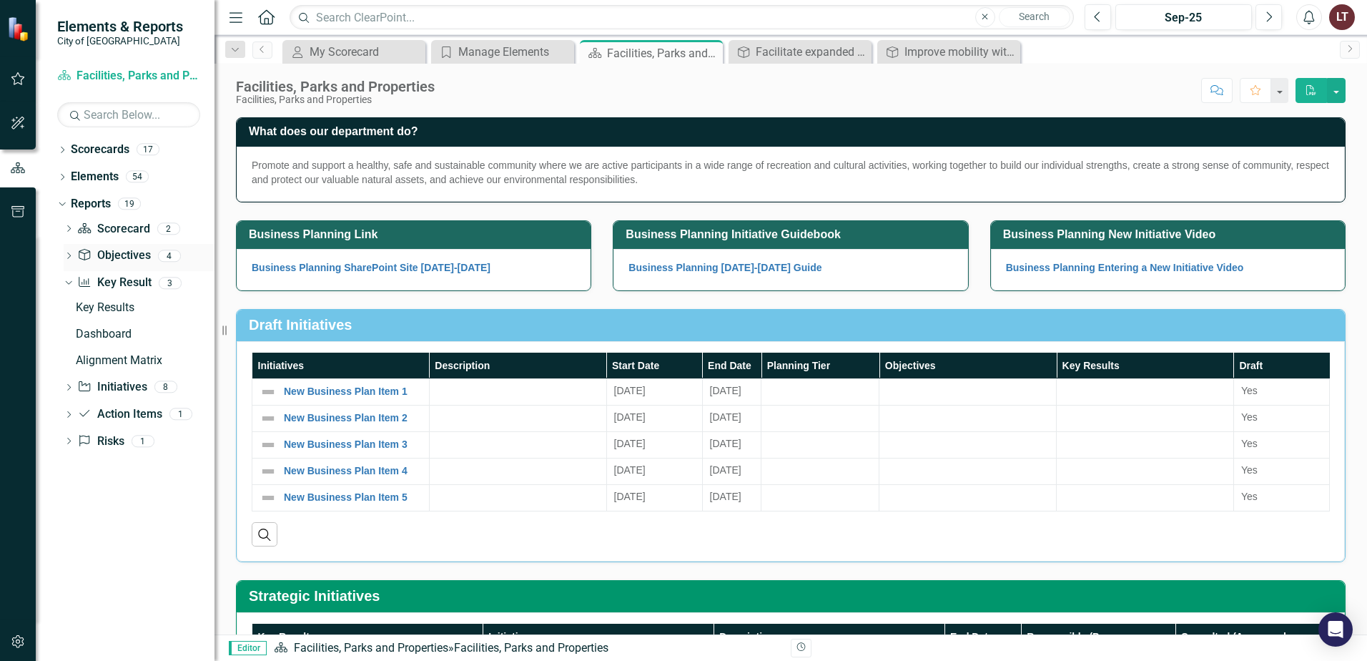
click at [68, 256] on icon "Dropdown" at bounding box center [69, 257] width 10 height 8
click at [67, 229] on icon "Dropdown" at bounding box center [69, 230] width 10 height 8
click at [97, 279] on div "Default" at bounding box center [145, 280] width 139 height 13
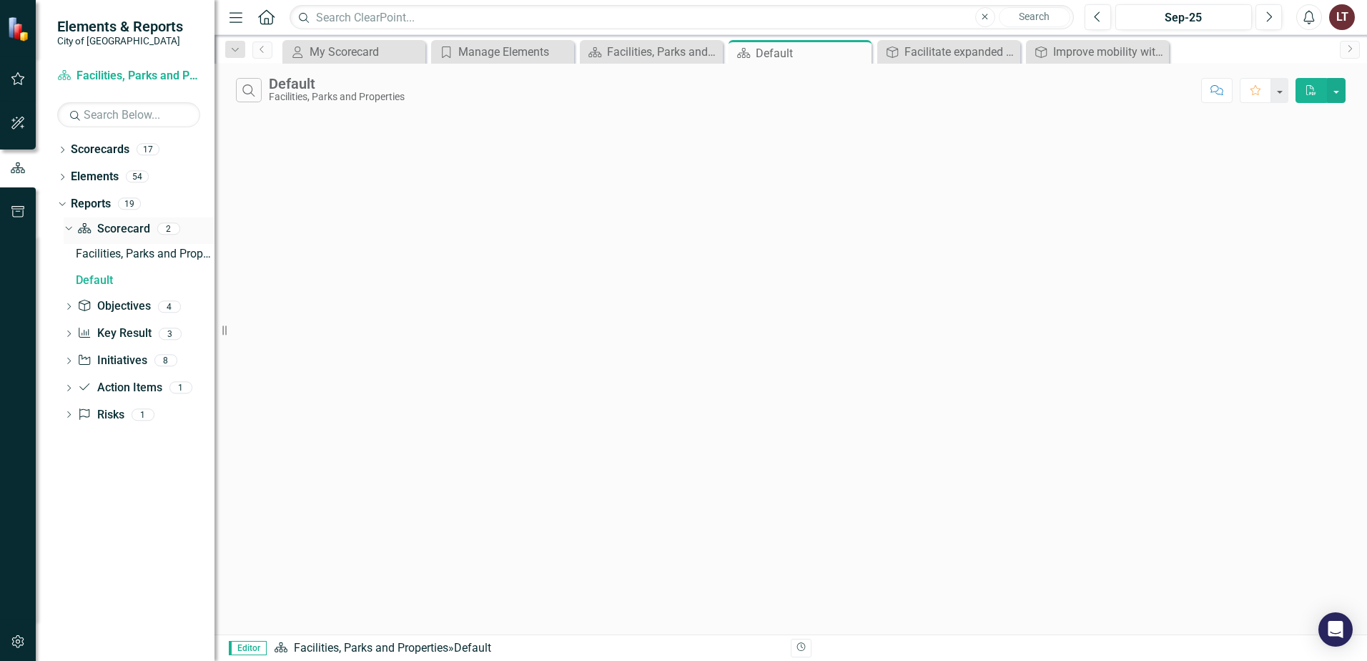
click at [94, 225] on link "Scorecard Scorecard" at bounding box center [113, 229] width 72 height 16
click at [66, 171] on div "Dropdown Elements 54" at bounding box center [135, 178] width 157 height 27
click at [96, 172] on link "Elements" at bounding box center [95, 177] width 48 height 16
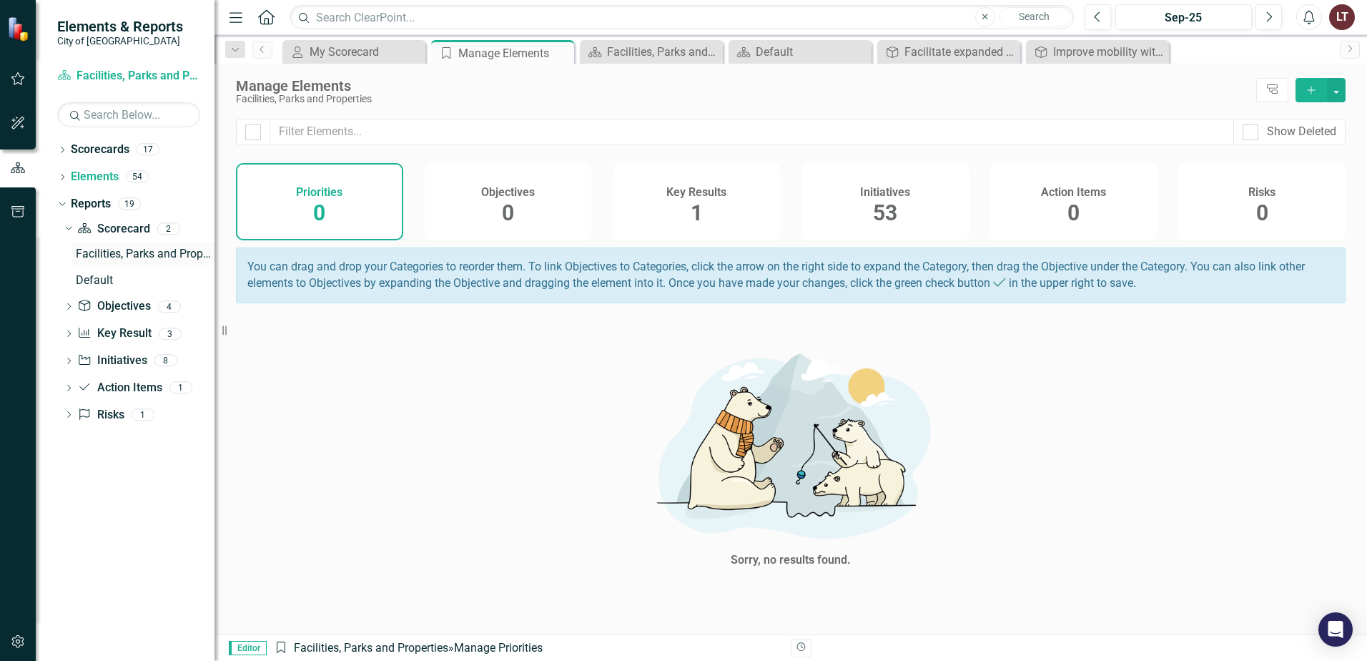
click at [91, 260] on div "Facilities, Parks and Properties" at bounding box center [145, 253] width 139 height 13
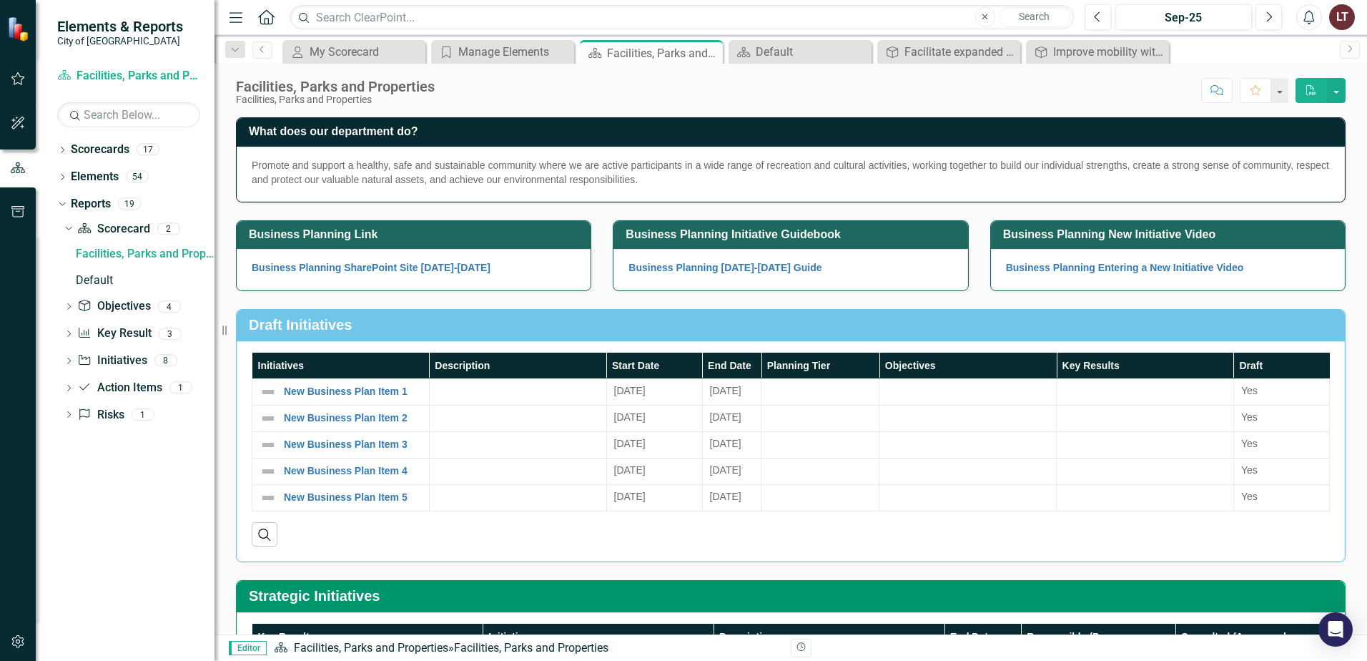
click at [19, 26] on img at bounding box center [19, 28] width 25 height 25
